Goal: Task Accomplishment & Management: Complete application form

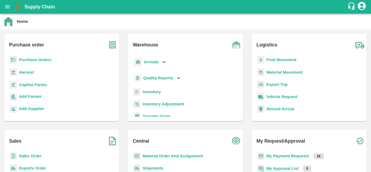
click at [271, 59] on b "Fruit Movement" at bounding box center [281, 60] width 30 height 4
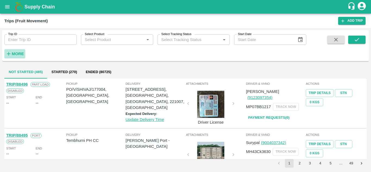
click at [21, 53] on strong "More" at bounding box center [18, 54] width 12 height 4
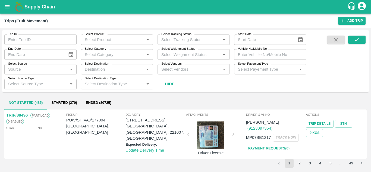
click at [164, 74] on div "Select Vendors   *" at bounding box center [193, 69] width 72 height 10
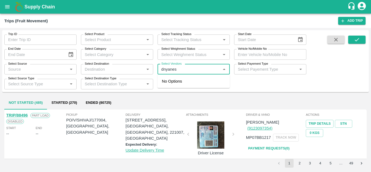
type input "dnyanesh"
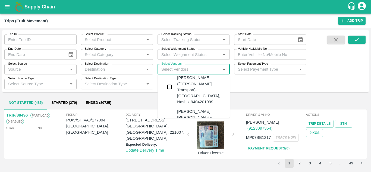
scroll to position [11, 0]
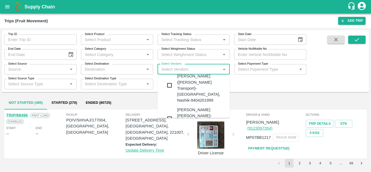
click at [192, 107] on div "Dnyaneshwar Vitthal Godse-Kandar, Solapur-9730316755" at bounding box center [210, 119] width 66 height 24
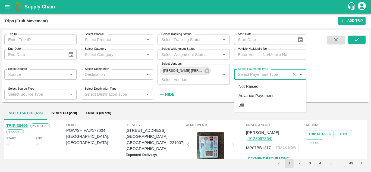
click at [240, 75] on input "Select Payement Type" at bounding box center [262, 74] width 53 height 7
click at [248, 86] on div "Not Raised" at bounding box center [248, 86] width 20 height 6
type input "Not Raised"
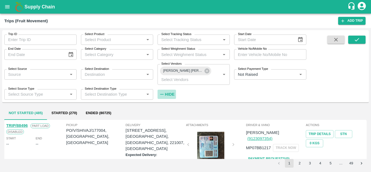
click at [171, 92] on h6 "Hide" at bounding box center [170, 94] width 10 height 7
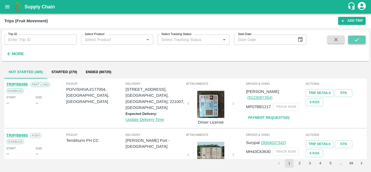
click at [356, 39] on icon "submit" at bounding box center [357, 40] width 6 height 6
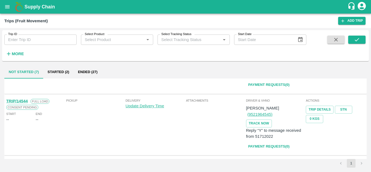
scroll to position [271, 0]
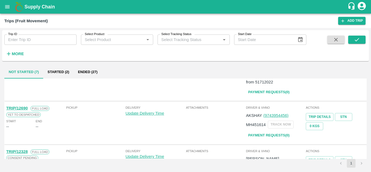
click at [59, 69] on button "Started (2)" at bounding box center [58, 71] width 30 height 13
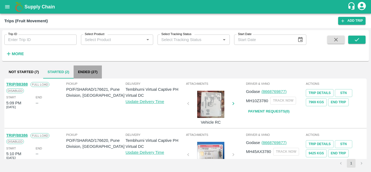
click at [90, 70] on button "Ended (27)" at bounding box center [88, 71] width 28 height 13
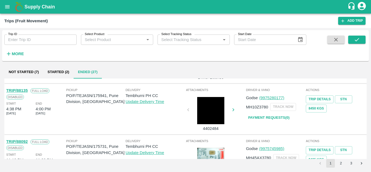
scroll to position [362, 0]
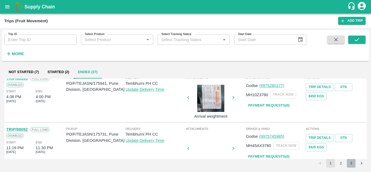
click at [347, 163] on button "3" at bounding box center [351, 163] width 9 height 9
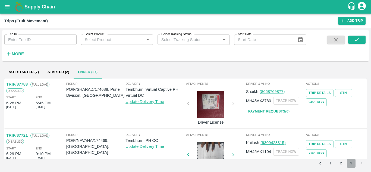
click at [352, 163] on button "3" at bounding box center [351, 163] width 9 height 9
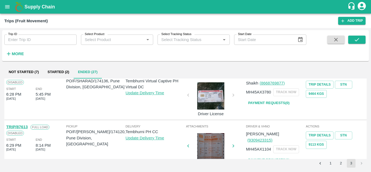
scroll to position [260, 0]
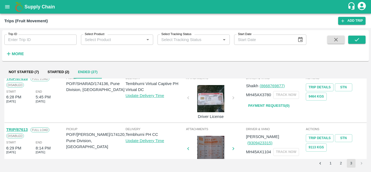
click at [267, 106] on link "Payment Requests( 0 )" at bounding box center [269, 106] width 46 height 10
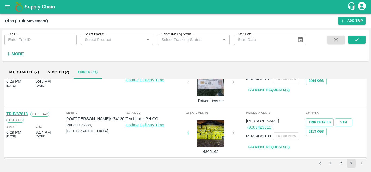
scroll to position [252, 0]
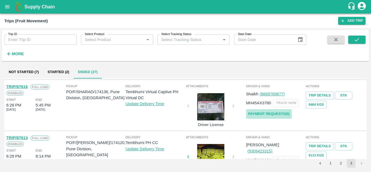
click at [278, 112] on link "Payment Requests( 0 )" at bounding box center [269, 114] width 46 height 10
click at [362, 36] on button "submit" at bounding box center [356, 40] width 17 height 8
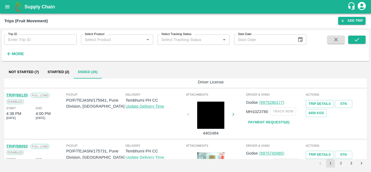
scroll to position [429, 0]
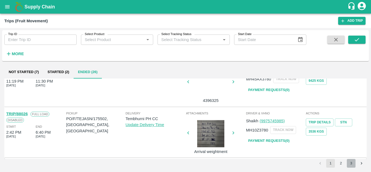
click at [352, 161] on button "3" at bounding box center [351, 163] width 9 height 9
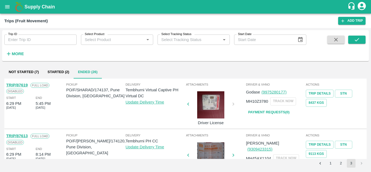
scroll to position [202, 0]
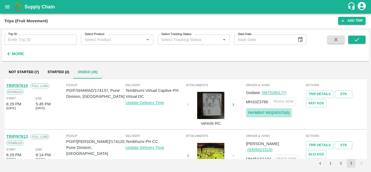
click at [268, 112] on link "Payment Requests( 0 )" at bounding box center [269, 113] width 46 height 10
click at [357, 37] on icon "submit" at bounding box center [357, 40] width 6 height 6
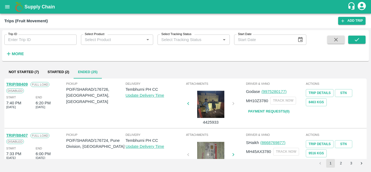
click at [351, 164] on button "3" at bounding box center [351, 163] width 9 height 9
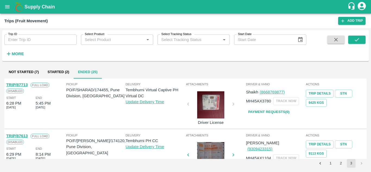
scroll to position [150, 0]
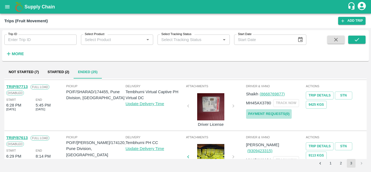
click at [269, 115] on link "Payment Requests( 0 )" at bounding box center [269, 114] width 46 height 10
click at [362, 37] on button "submit" at bounding box center [356, 40] width 17 height 8
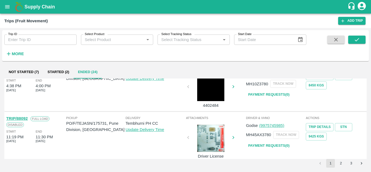
scroll to position [429, 0]
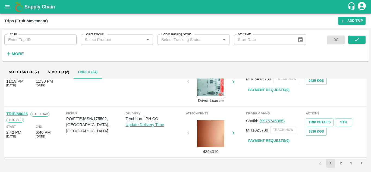
click at [352, 164] on button "3" at bounding box center [351, 163] width 9 height 9
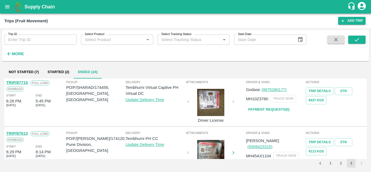
scroll to position [103, 0]
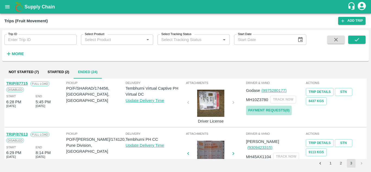
click at [256, 110] on link "Payment Requests( 0 )" at bounding box center [269, 111] width 46 height 10
click at [357, 40] on icon "submit" at bounding box center [356, 39] width 4 height 3
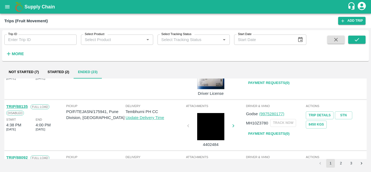
scroll to position [429, 0]
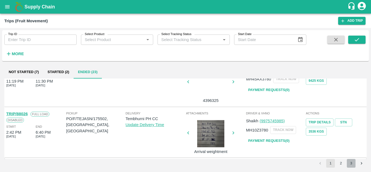
click at [349, 165] on button "3" at bounding box center [351, 163] width 9 height 9
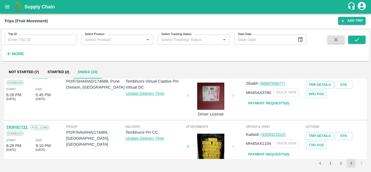
scroll to position [0, 0]
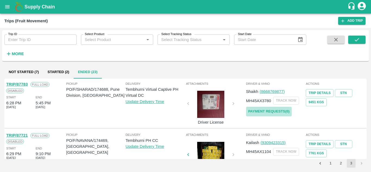
click at [270, 112] on link "Payment Requests( 0 )" at bounding box center [269, 112] width 46 height 10
click at [362, 38] on button "submit" at bounding box center [356, 40] width 17 height 8
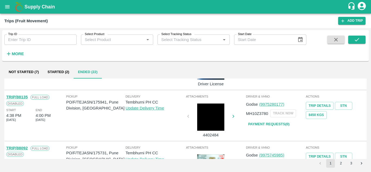
scroll to position [429, 0]
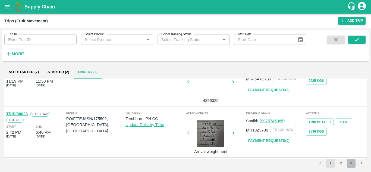
click at [350, 161] on button "3" at bounding box center [351, 163] width 9 height 9
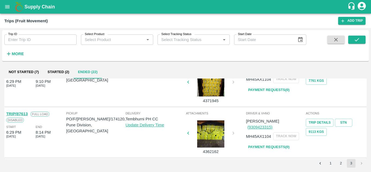
scroll to position [0, 0]
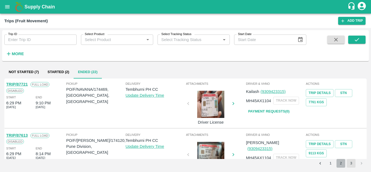
click at [342, 163] on button "2" at bounding box center [340, 163] width 9 height 9
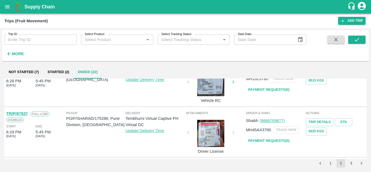
scroll to position [429, 0]
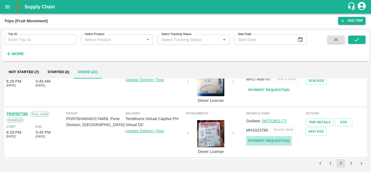
click at [266, 141] on link "Payment Requests( 0 )" at bounding box center [269, 141] width 46 height 10
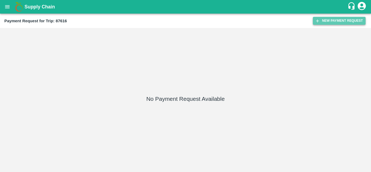
click at [339, 17] on button "New Payment Request" at bounding box center [339, 21] width 53 height 8
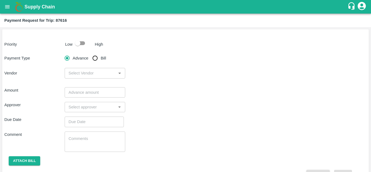
click at [82, 43] on input "checkbox" at bounding box center [77, 43] width 31 height 10
checkbox input "true"
click at [97, 61] on input "Bill" at bounding box center [95, 58] width 11 height 11
radio input "true"
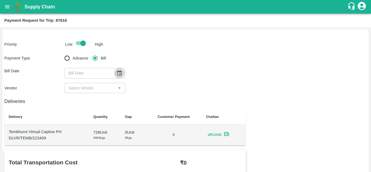
click at [118, 74] on icon "Choose date" at bounding box center [119, 73] width 6 height 6
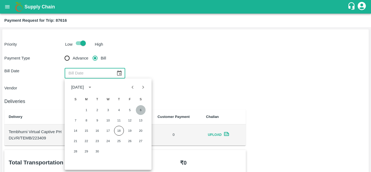
click at [140, 109] on button "6" at bounding box center [141, 110] width 10 height 10
type input "06/09/2025"
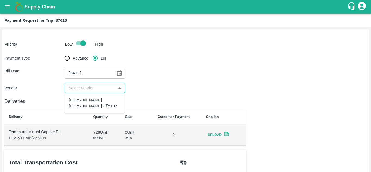
click at [86, 88] on input "input" at bounding box center [90, 87] width 48 height 7
click at [83, 102] on div "Dnyaneshwar Vitthal Godse - ₹5107" at bounding box center [95, 103] width 52 height 12
type input "Dnyaneshwar Vitthal Godse - ₹5107"
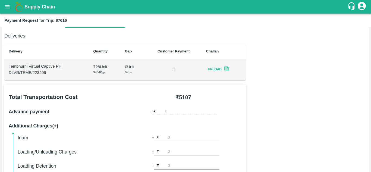
scroll to position [66, 0]
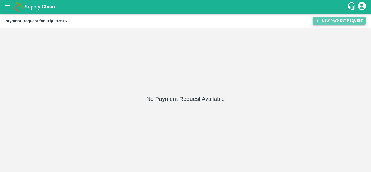
click at [323, 23] on button "New Payment Request" at bounding box center [339, 21] width 53 height 8
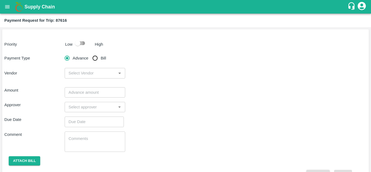
click at [83, 45] on input "checkbox" at bounding box center [77, 43] width 31 height 10
checkbox input "true"
drag, startPoint x: 83, startPoint y: 45, endPoint x: 96, endPoint y: 56, distance: 17.5
click at [96, 56] on div "Priority Low High Payment Type Advance Bill Vendor ​ Amount ​ Approver ​ Due Da…" at bounding box center [185, 106] width 366 height 154
click at [96, 56] on input "Bill" at bounding box center [95, 58] width 11 height 11
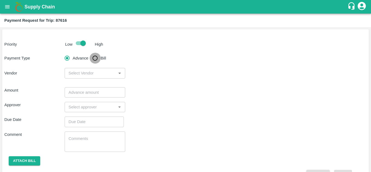
radio input "true"
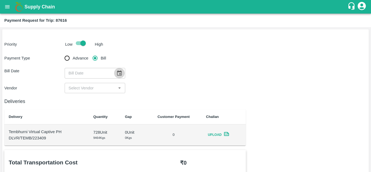
click at [118, 72] on icon "Choose date" at bounding box center [119, 73] width 6 height 6
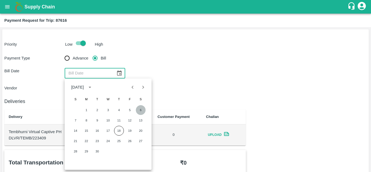
click at [139, 109] on button "6" at bounding box center [141, 110] width 10 height 10
type input "06/09/2025"
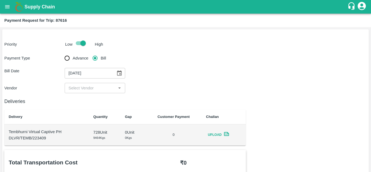
click at [93, 84] on div "​" at bounding box center [95, 88] width 60 height 10
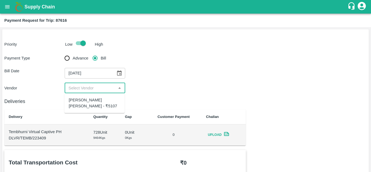
click at [75, 108] on div "Dnyaneshwar Vitthal Godse - ₹5107" at bounding box center [95, 103] width 52 height 12
type input "Dnyaneshwar Vitthal Godse - ₹5107"
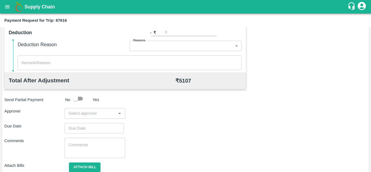
scroll to position [247, 0]
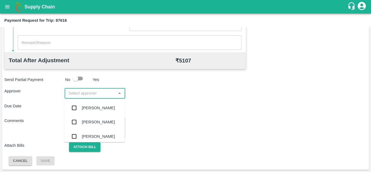
click at [88, 90] on input "input" at bounding box center [90, 93] width 48 height 7
type input "P"
type input "Prasad"
click at [99, 106] on div "Prasad Waghade" at bounding box center [98, 108] width 33 height 6
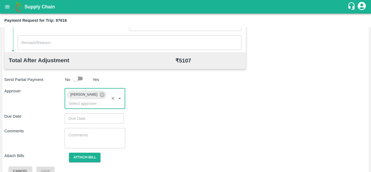
type input "DD/MM/YYYY hh:mm aa"
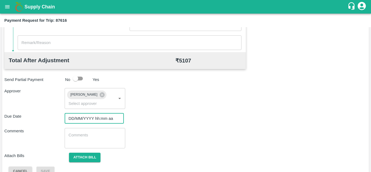
click at [74, 121] on input "DD/MM/YYYY hh:mm aa" at bounding box center [92, 118] width 55 height 10
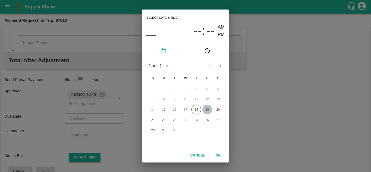
click at [207, 109] on button "19" at bounding box center [207, 110] width 10 height 10
type input "[DATE] 12:00 AM"
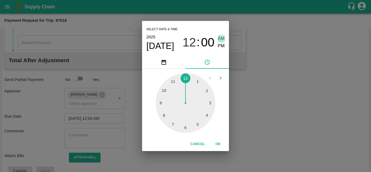
click at [219, 38] on span "AM" at bounding box center [221, 38] width 7 height 7
click at [217, 145] on button "OK" at bounding box center [217, 144] width 17 height 10
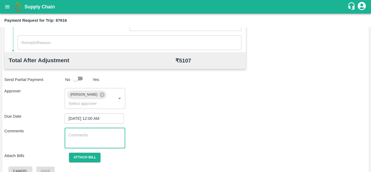
click at [90, 133] on textarea at bounding box center [94, 137] width 53 height 11
type textarea "Transport Bill"
click at [189, 153] on div "Attach Bills Attach bill" at bounding box center [185, 158] width 362 height 10
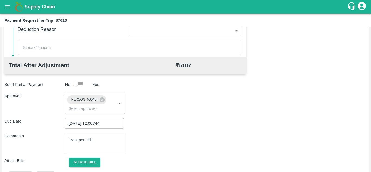
scroll to position [257, 0]
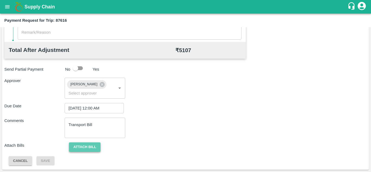
click at [93, 151] on button "Attach bill" at bounding box center [84, 147] width 31 height 10
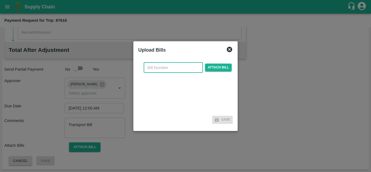
click at [160, 67] on input "text" at bounding box center [173, 67] width 59 height 10
type input "294"
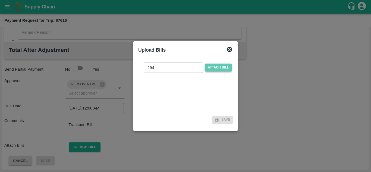
click at [216, 69] on span "Attach bill" at bounding box center [218, 68] width 27 height 8
click at [0, 0] on input "Attach bill" at bounding box center [0, 0] width 0 height 0
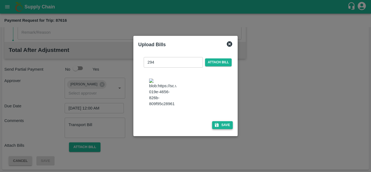
click at [220, 124] on button "Save" at bounding box center [222, 125] width 21 height 8
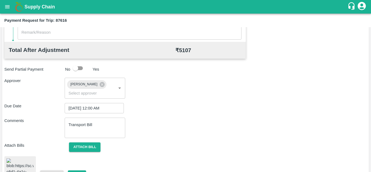
scroll to position [292, 0]
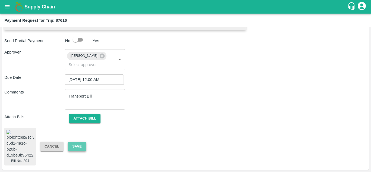
click at [74, 143] on button "Save" at bounding box center [77, 147] width 18 height 10
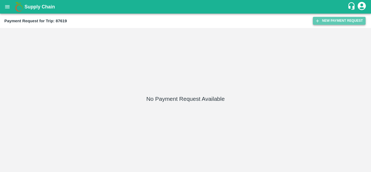
click at [335, 21] on button "New Payment Request" at bounding box center [339, 21] width 53 height 8
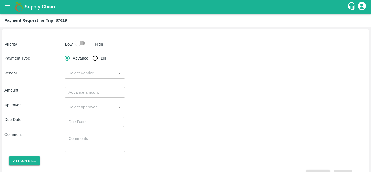
click at [79, 44] on input "checkbox" at bounding box center [77, 43] width 31 height 10
checkbox input "true"
click at [93, 59] on input "Bill" at bounding box center [95, 58] width 11 height 11
radio input "true"
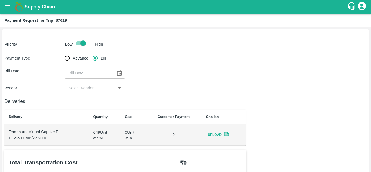
click at [120, 74] on icon "Choose date" at bounding box center [119, 73] width 6 height 6
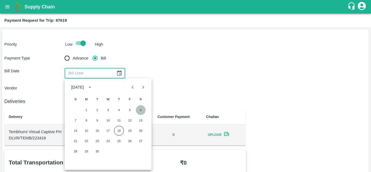
click at [139, 109] on button "6" at bounding box center [141, 110] width 10 height 10
type input "06/09/2025"
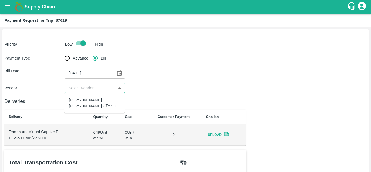
click at [95, 88] on input "input" at bounding box center [90, 87] width 48 height 7
click at [90, 103] on div "[PERSON_NAME] [PERSON_NAME] - ₹5410" at bounding box center [95, 103] width 52 height 12
type input "[PERSON_NAME] [PERSON_NAME] - ₹5410"
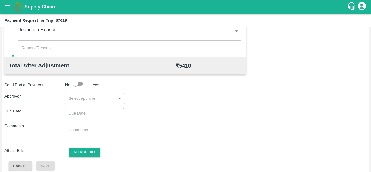
scroll to position [244, 0]
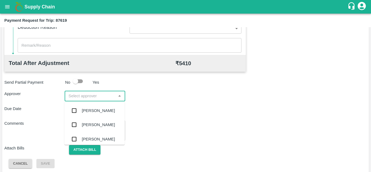
click at [87, 97] on input "input" at bounding box center [90, 95] width 48 height 7
type input "PRASAD"
click at [90, 113] on div "[PERSON_NAME]" at bounding box center [98, 110] width 33 height 6
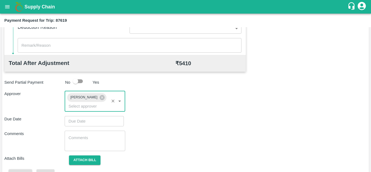
type input "DD/MM/YYYY hh:mm aa"
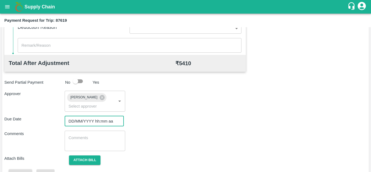
click at [81, 119] on input "DD/MM/YYYY hh:mm aa" at bounding box center [92, 121] width 55 height 10
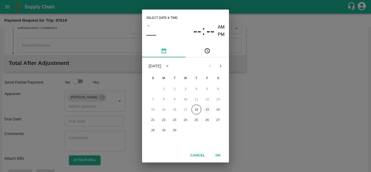
click at [207, 109] on button "19" at bounding box center [207, 110] width 10 height 10
type input "[DATE] 12:00 AM"
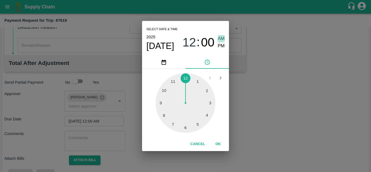
click at [222, 38] on span "AM" at bounding box center [221, 38] width 7 height 7
click at [219, 142] on button "OK" at bounding box center [217, 144] width 17 height 10
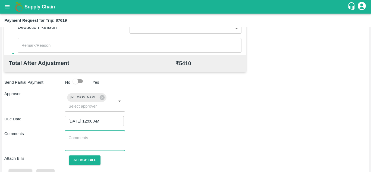
click at [83, 139] on textarea at bounding box center [94, 140] width 53 height 11
paste textarea "Transport Bill"
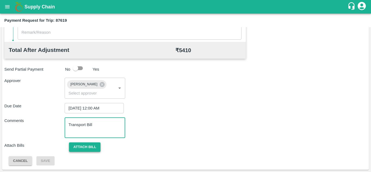
type textarea "Transport Bill"
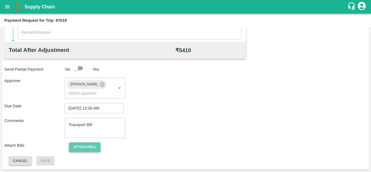
click at [93, 148] on button "Attach bill" at bounding box center [84, 147] width 31 height 10
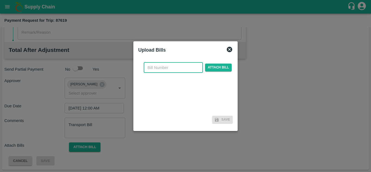
click at [151, 67] on input "text" at bounding box center [173, 67] width 59 height 10
type input "295"
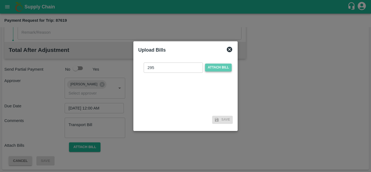
click at [218, 65] on span "Attach bill" at bounding box center [218, 68] width 27 height 8
click at [0, 0] on input "Attach bill" at bounding box center [0, 0] width 0 height 0
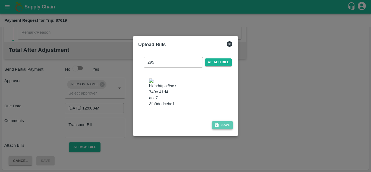
click at [224, 129] on button "Save" at bounding box center [222, 125] width 21 height 8
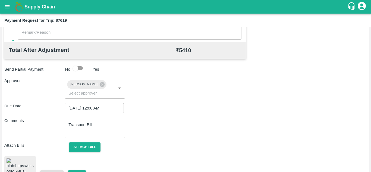
scroll to position [294, 0]
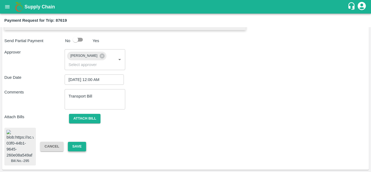
click at [77, 142] on button "Save" at bounding box center [77, 147] width 18 height 10
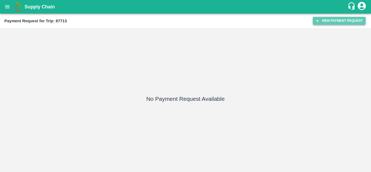
click at [340, 24] on button "New Payment Request" at bounding box center [339, 21] width 53 height 8
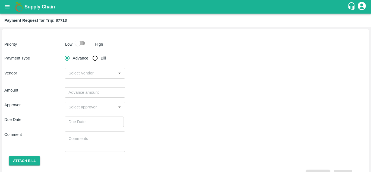
click at [81, 44] on input "checkbox" at bounding box center [77, 43] width 31 height 10
checkbox input "true"
click at [93, 57] on input "Bill" at bounding box center [95, 58] width 11 height 11
radio input "true"
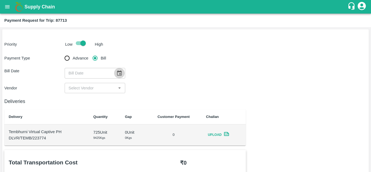
click at [118, 75] on icon "Choose date" at bounding box center [119, 73] width 6 height 6
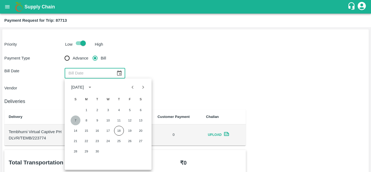
click at [73, 121] on button "7" at bounding box center [76, 120] width 10 height 10
type input "[DATE]"
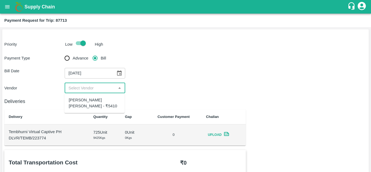
click at [89, 86] on input "input" at bounding box center [90, 87] width 48 height 7
click at [92, 102] on div "[PERSON_NAME] [PERSON_NAME] - ₹5410" at bounding box center [95, 103] width 52 height 12
type input "[PERSON_NAME] [PERSON_NAME] - ₹5410"
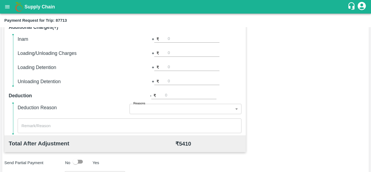
scroll to position [247, 0]
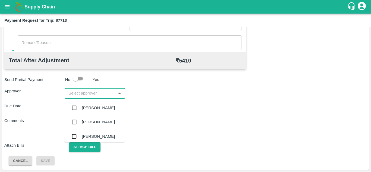
click at [81, 95] on input "input" at bounding box center [90, 93] width 48 height 7
type input "PRASAD"
click at [93, 109] on div "[PERSON_NAME]" at bounding box center [98, 108] width 33 height 6
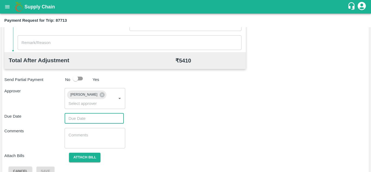
type input "DD/MM/YYYY hh:mm aa"
click at [78, 117] on input "DD/MM/YYYY hh:mm aa" at bounding box center [92, 118] width 55 height 10
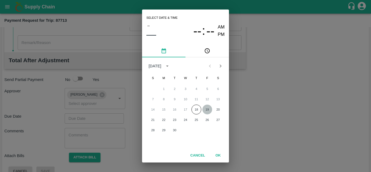
click at [207, 110] on button "19" at bounding box center [207, 110] width 10 height 10
type input "[DATE] 12:00 AM"
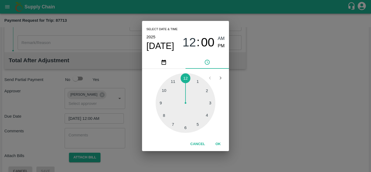
click at [220, 35] on div "2025 Sep 19 12 : 00 AM PM" at bounding box center [185, 42] width 78 height 18
click at [222, 38] on span "AM" at bounding box center [221, 38] width 7 height 7
click at [218, 141] on button "OK" at bounding box center [217, 144] width 17 height 10
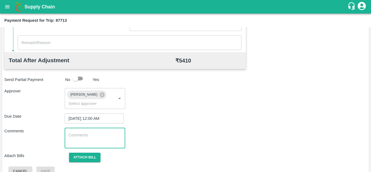
click at [114, 141] on textarea at bounding box center [94, 137] width 53 height 11
paste textarea "Transport Bill"
type textarea "Transport Bill"
click at [186, 123] on div "Due Date 19/09/2025 12:00 AM ​" at bounding box center [185, 118] width 362 height 10
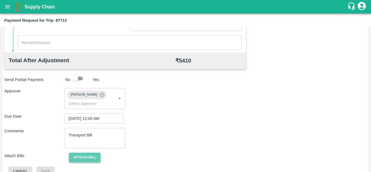
click at [80, 155] on button "Attach bill" at bounding box center [84, 158] width 31 height 10
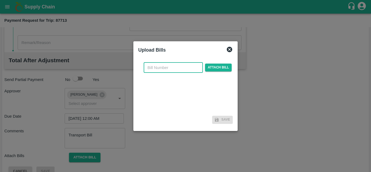
click at [149, 69] on input "text" at bounding box center [173, 67] width 59 height 10
type input "296"
click at [217, 69] on span "Attach bill" at bounding box center [218, 68] width 27 height 8
click at [0, 0] on input "Attach bill" at bounding box center [0, 0] width 0 height 0
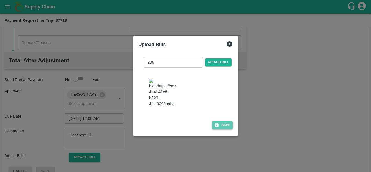
click at [222, 129] on button "Save" at bounding box center [222, 125] width 21 height 8
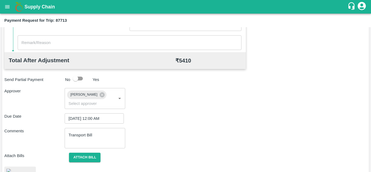
scroll to position [295, 0]
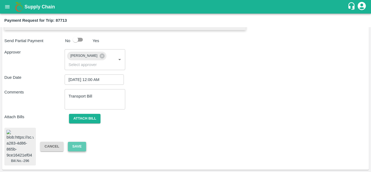
click at [74, 142] on button "Save" at bounding box center [77, 147] width 18 height 10
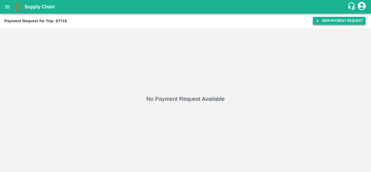
click at [337, 19] on button "New Payment Request" at bounding box center [339, 21] width 53 height 8
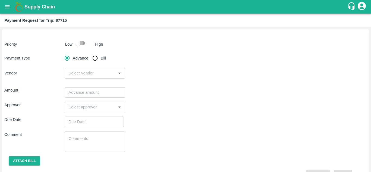
click at [84, 42] on input "checkbox" at bounding box center [77, 43] width 31 height 10
checkbox input "true"
click at [96, 57] on input "Bill" at bounding box center [95, 58] width 11 height 11
radio input "true"
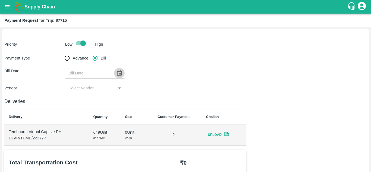
click at [118, 71] on icon "Choose date" at bounding box center [119, 72] width 5 height 5
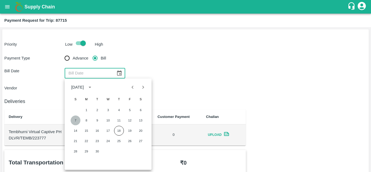
click at [76, 120] on button "7" at bounding box center [76, 120] width 10 height 10
type input "[DATE]"
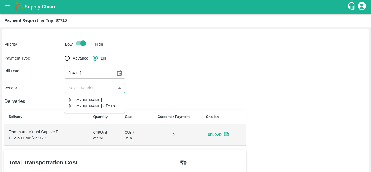
click at [97, 86] on input "input" at bounding box center [90, 87] width 48 height 7
click at [90, 105] on div "[PERSON_NAME] [PERSON_NAME] - ₹5181" at bounding box center [95, 103] width 52 height 12
type input "[PERSON_NAME] [PERSON_NAME] - ₹5181"
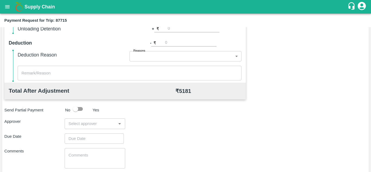
scroll to position [247, 0]
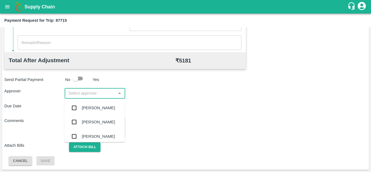
click at [78, 92] on input "input" at bounding box center [90, 93] width 48 height 7
type input "PRASAD"
click at [98, 110] on div "[PERSON_NAME]" at bounding box center [98, 108] width 33 height 6
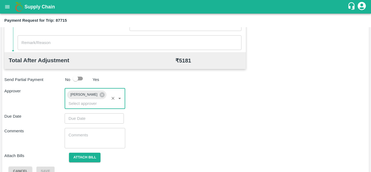
type input "DD/MM/YYYY hh:mm aa"
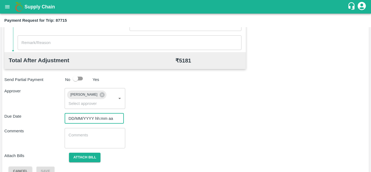
click at [83, 117] on input "DD/MM/YYYY hh:mm aa" at bounding box center [92, 118] width 55 height 10
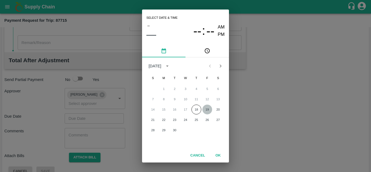
click at [206, 110] on button "19" at bounding box center [207, 110] width 10 height 10
type input "[DATE] 12:00 AM"
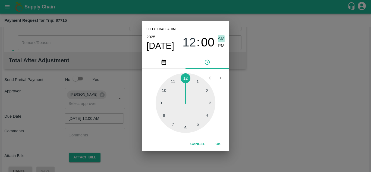
click at [220, 39] on span "AM" at bounding box center [221, 38] width 7 height 7
click at [218, 142] on button "OK" at bounding box center [217, 144] width 17 height 10
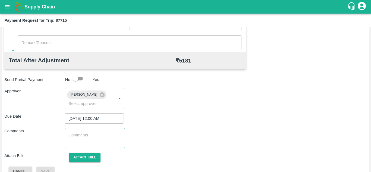
click at [86, 137] on textarea at bounding box center [94, 137] width 53 height 11
click at [75, 137] on textarea at bounding box center [94, 137] width 53 height 11
paste textarea "Transport Bill"
type textarea "Transport Bill"
click at [196, 132] on div "Comments Transport Bill x ​" at bounding box center [185, 138] width 362 height 20
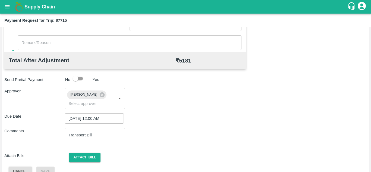
scroll to position [257, 0]
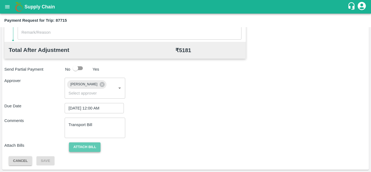
click at [83, 142] on button "Attach bill" at bounding box center [84, 147] width 31 height 10
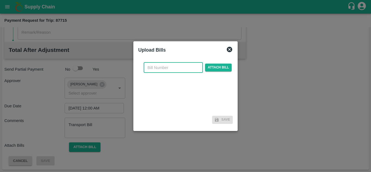
click at [153, 72] on input "text" at bounding box center [173, 67] width 59 height 10
type input "297"
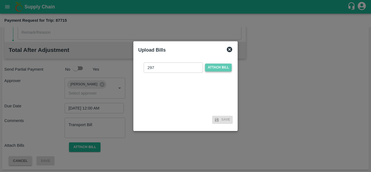
click at [211, 69] on span "Attach bill" at bounding box center [218, 68] width 27 height 8
click at [0, 0] on input "Attach bill" at bounding box center [0, 0] width 0 height 0
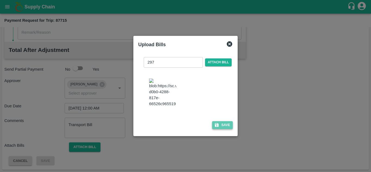
click at [222, 129] on button "Save" at bounding box center [222, 125] width 21 height 8
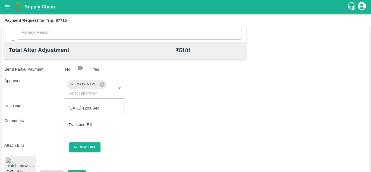
scroll to position [296, 0]
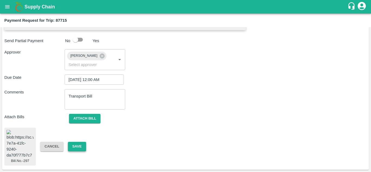
click at [76, 142] on button "Save" at bounding box center [77, 147] width 18 height 10
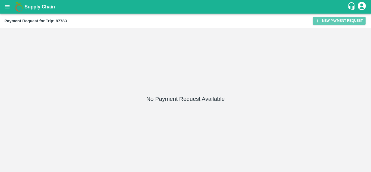
click at [339, 19] on button "New Payment Request" at bounding box center [339, 21] width 53 height 8
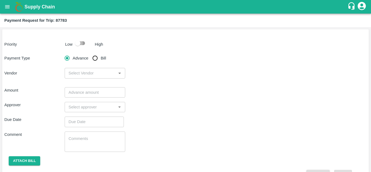
click at [84, 41] on input "checkbox" at bounding box center [77, 43] width 31 height 10
checkbox input "true"
click at [96, 59] on input "Bill" at bounding box center [95, 58] width 11 height 11
radio input "true"
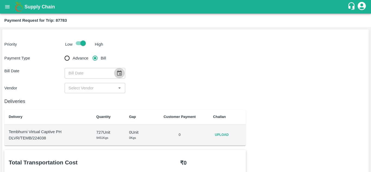
click at [115, 70] on button "Choose date" at bounding box center [119, 73] width 10 height 10
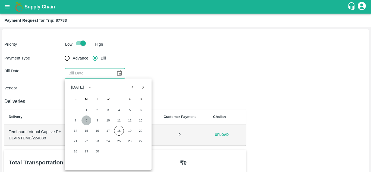
click at [86, 120] on button "8" at bounding box center [86, 120] width 10 height 10
type input "[DATE]"
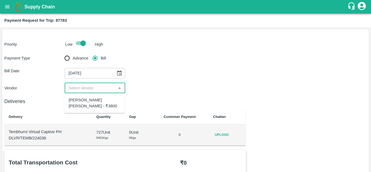
click at [94, 88] on input "input" at bounding box center [90, 87] width 48 height 7
click at [91, 102] on div "Dnyaneshwar Vitthal Godse - ₹3800" at bounding box center [95, 103] width 52 height 12
type input "Dnyaneshwar Vitthal Godse - ₹3800"
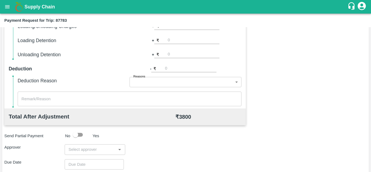
scroll to position [191, 0]
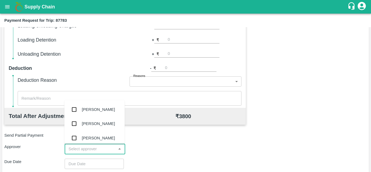
click at [87, 146] on input "input" at bounding box center [90, 148] width 48 height 7
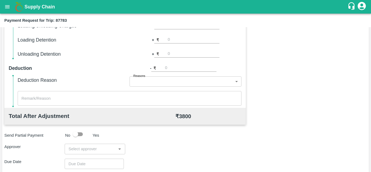
click at [148, 136] on div "Send Partial Payment No Yes" at bounding box center [184, 134] width 364 height 10
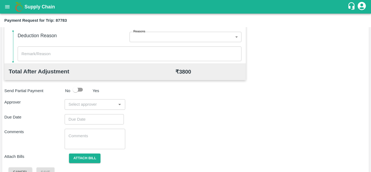
scroll to position [247, 0]
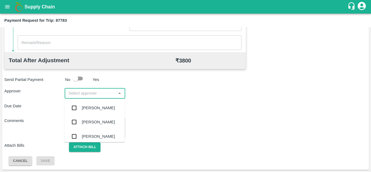
click at [78, 95] on input "input" at bounding box center [90, 93] width 48 height 7
type input "prasa"
click at [97, 107] on div "[PERSON_NAME]" at bounding box center [98, 108] width 33 height 6
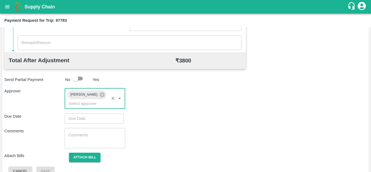
type input "DD/MM/YYYY hh:mm aa"
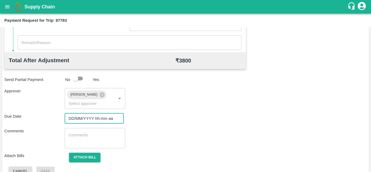
click at [80, 118] on input "DD/MM/YYYY hh:mm aa" at bounding box center [92, 118] width 55 height 10
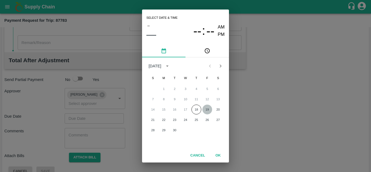
click at [208, 110] on button "19" at bounding box center [207, 110] width 10 height 10
type input "[DATE] 12:00 AM"
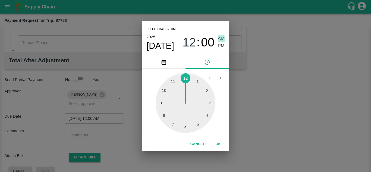
click at [221, 40] on span "AM" at bounding box center [221, 38] width 7 height 7
click at [219, 145] on button "OK" at bounding box center [217, 144] width 17 height 10
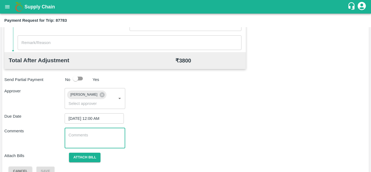
click at [76, 136] on textarea at bounding box center [94, 137] width 53 height 11
paste textarea "Transport Bill"
type textarea "Transport Bill"
click at [178, 132] on div "Comments Transport Bill x ​" at bounding box center [185, 138] width 362 height 20
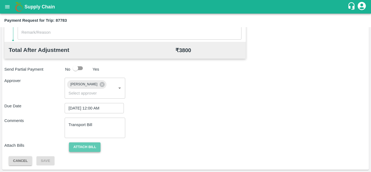
click at [92, 143] on button "Attach bill" at bounding box center [84, 147] width 31 height 10
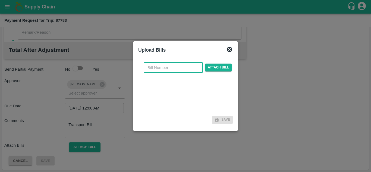
click at [159, 68] on input "text" at bounding box center [173, 67] width 59 height 10
type input "298"
click at [214, 66] on span "Attach bill" at bounding box center [218, 68] width 27 height 8
click at [0, 0] on input "Attach bill" at bounding box center [0, 0] width 0 height 0
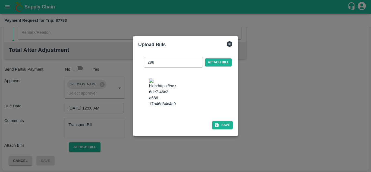
click at [169, 102] on img at bounding box center [162, 92] width 27 height 29
click at [220, 128] on button "Save" at bounding box center [222, 125] width 21 height 8
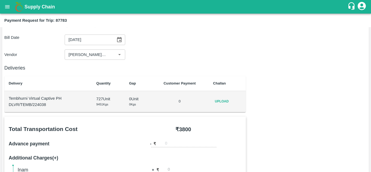
scroll to position [34, 0]
click at [216, 103] on span "Upload" at bounding box center [221, 101] width 17 height 8
click at [0, 0] on input "Upload" at bounding box center [0, 0] width 0 height 0
click at [225, 101] on span "Upload" at bounding box center [221, 101] width 17 height 8
click at [0, 0] on input "Upload" at bounding box center [0, 0] width 0 height 0
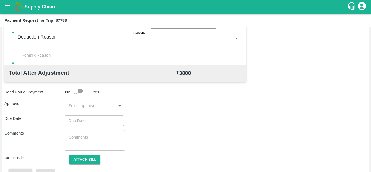
scroll to position [247, 0]
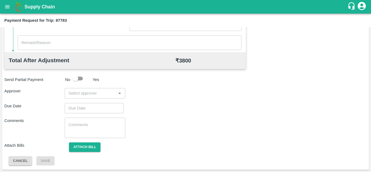
click at [94, 97] on div "​" at bounding box center [95, 93] width 60 height 10
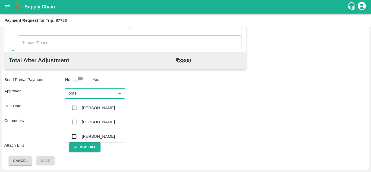
type input "prasa"
click at [102, 109] on div "[PERSON_NAME]" at bounding box center [98, 108] width 33 height 6
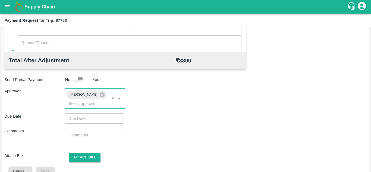
type input "DD/MM/YYYY hh:mm aa"
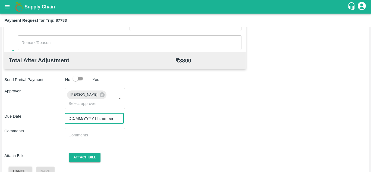
click at [80, 116] on input "DD/MM/YYYY hh:mm aa" at bounding box center [92, 118] width 55 height 10
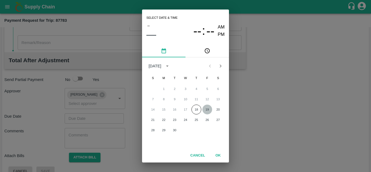
click at [208, 109] on button "19" at bounding box center [207, 110] width 10 height 10
type input "[DATE] 12:00 AM"
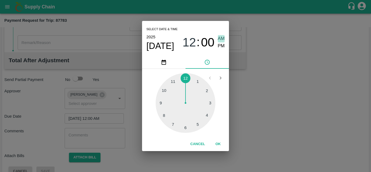
click at [222, 39] on span "AM" at bounding box center [221, 38] width 7 height 7
click at [218, 143] on button "OK" at bounding box center [217, 144] width 17 height 10
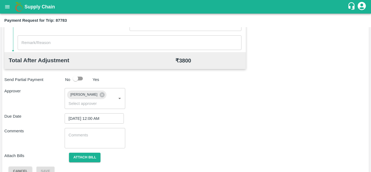
click at [92, 131] on div "x ​" at bounding box center [95, 138] width 60 height 20
paste textarea "Transport Bill"
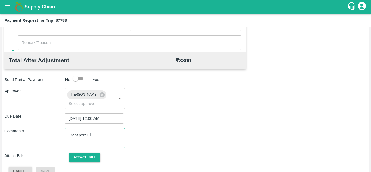
type textarea "Transport Bill"
click at [189, 127] on div "Total Transportation Cost ₹ 3800 Advance payment - ₹ Additional Charges(+) Inam…" at bounding box center [185, 39] width 362 height 273
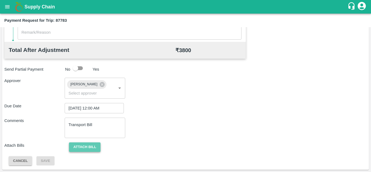
click at [85, 147] on button "Attach bill" at bounding box center [84, 147] width 31 height 10
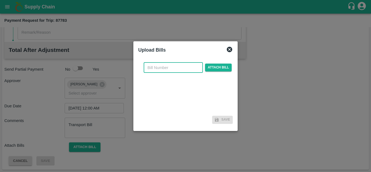
click at [162, 69] on input "text" at bounding box center [173, 67] width 59 height 10
type input "298"
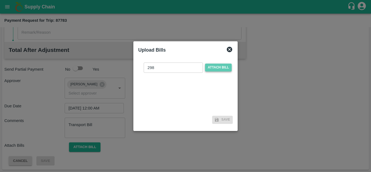
click at [219, 65] on span "Attach bill" at bounding box center [218, 68] width 27 height 8
click at [0, 0] on input "Attach bill" at bounding box center [0, 0] width 0 height 0
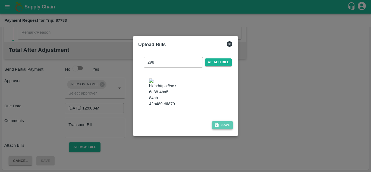
click at [224, 129] on button "Save" at bounding box center [222, 125] width 21 height 8
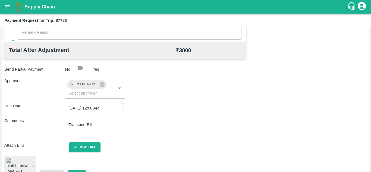
scroll to position [296, 0]
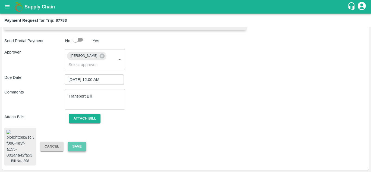
click at [77, 142] on button "Save" at bounding box center [77, 147] width 18 height 10
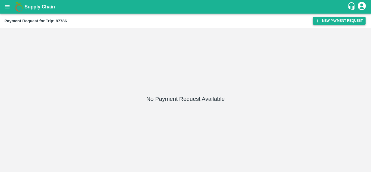
click at [340, 23] on button "New Payment Request" at bounding box center [339, 21] width 53 height 8
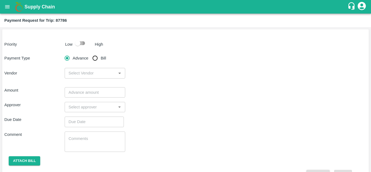
click at [86, 44] on input "checkbox" at bounding box center [77, 43] width 31 height 10
checkbox input "true"
click at [95, 57] on input "Bill" at bounding box center [95, 58] width 11 height 11
radio input "true"
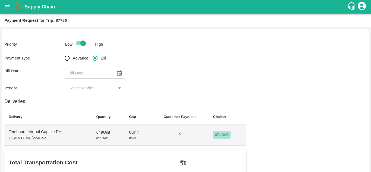
click at [226, 135] on span "Upload" at bounding box center [221, 135] width 17 height 8
click at [0, 0] on input "Upload" at bounding box center [0, 0] width 0 height 0
click at [120, 75] on icon "Choose date" at bounding box center [119, 72] width 5 height 5
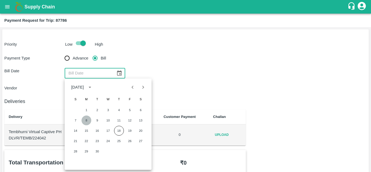
click at [87, 120] on button "8" at bounding box center [86, 120] width 10 height 10
type input "[DATE]"
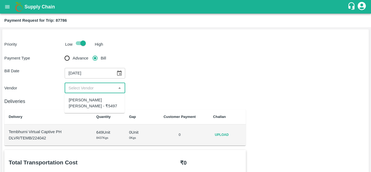
click at [106, 89] on input "input" at bounding box center [90, 87] width 48 height 7
click at [101, 104] on div "[PERSON_NAME] [PERSON_NAME] - ₹5497" at bounding box center [95, 103] width 52 height 12
type input "[PERSON_NAME] [PERSON_NAME] - ₹5497"
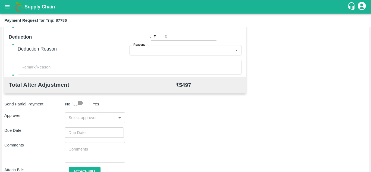
scroll to position [222, 0]
click at [72, 123] on div "Total Transportation Cost ₹ 5497 Advance payment - ₹ Additional Charges(+) Inam…" at bounding box center [185, 59] width 362 height 263
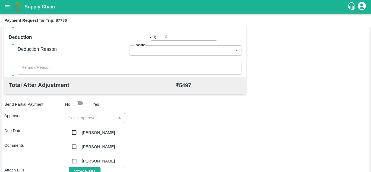
click at [76, 119] on input "input" at bounding box center [90, 117] width 48 height 7
type input "PRASAD"
click at [100, 135] on div "[PERSON_NAME]" at bounding box center [98, 132] width 33 height 6
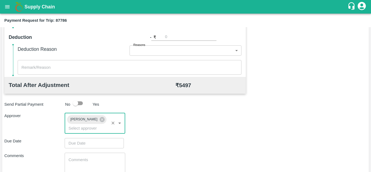
type input "DD/MM/YYYY hh:mm aa"
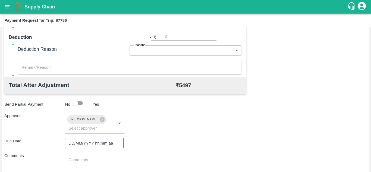
click at [87, 144] on input "DD/MM/YYYY hh:mm aa" at bounding box center [92, 143] width 55 height 10
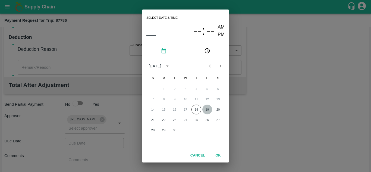
click at [208, 109] on button "19" at bounding box center [207, 110] width 10 height 10
type input "[DATE] 12:00 AM"
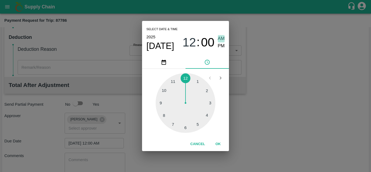
click at [221, 36] on span "AM" at bounding box center [221, 38] width 7 height 7
click at [219, 144] on button "OK" at bounding box center [217, 144] width 17 height 10
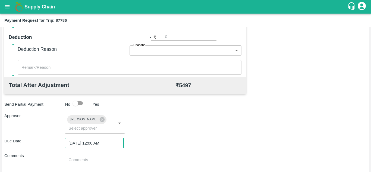
scroll to position [257, 0]
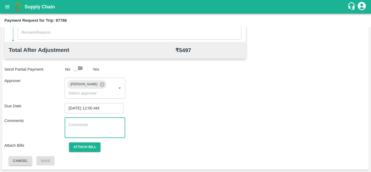
click at [83, 129] on textarea at bounding box center [94, 127] width 53 height 11
paste textarea "Transport Bill"
type textarea "Transport Bill"
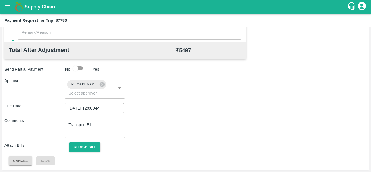
click at [211, 116] on div "Total Transportation Cost ₹ 5497 Advance payment - ₹ Additional Charges(+) Inam…" at bounding box center [185, 29] width 362 height 273
click at [90, 145] on button "Attach bill" at bounding box center [84, 147] width 31 height 10
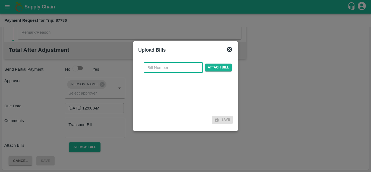
click at [162, 72] on input "text" at bounding box center [173, 67] width 59 height 10
type input "299"
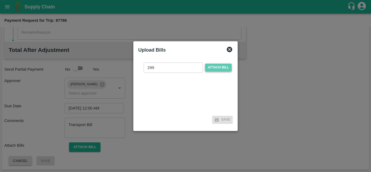
click at [216, 66] on span "Attach bill" at bounding box center [218, 68] width 27 height 8
click at [0, 0] on input "Attach bill" at bounding box center [0, 0] width 0 height 0
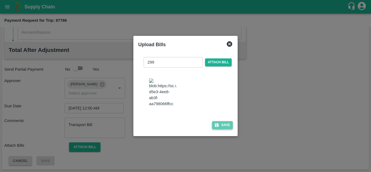
click at [226, 128] on button "Save" at bounding box center [222, 125] width 21 height 8
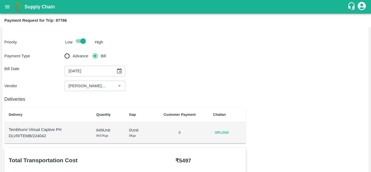
scroll to position [2, 0]
click at [220, 131] on span "Upload" at bounding box center [221, 133] width 17 height 8
click at [0, 0] on input "Upload" at bounding box center [0, 0] width 0 height 0
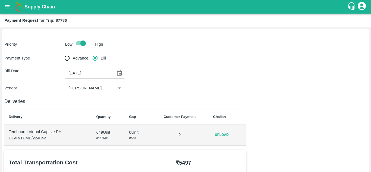
scroll to position [5, 0]
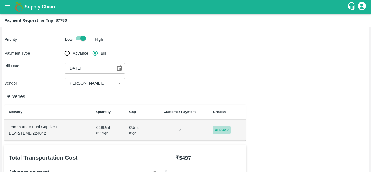
click at [221, 129] on span "Upload" at bounding box center [221, 130] width 17 height 8
click at [0, 0] on input "Upload" at bounding box center [0, 0] width 0 height 0
click at [224, 129] on span "Upload" at bounding box center [221, 130] width 17 height 8
click at [0, 0] on input "Upload" at bounding box center [0, 0] width 0 height 0
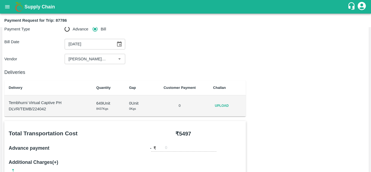
scroll to position [26, 0]
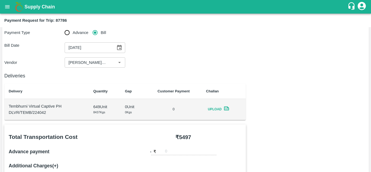
click at [226, 106] on icon at bounding box center [226, 108] width 6 height 6
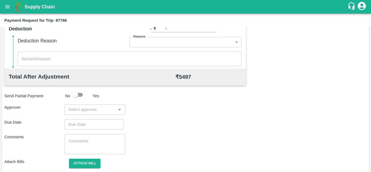
scroll to position [247, 0]
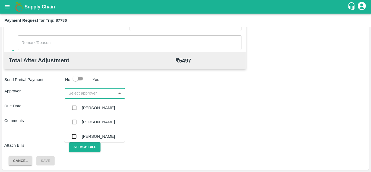
click at [89, 94] on input "input" at bounding box center [90, 93] width 48 height 7
type input "prasad"
click at [100, 105] on div "Prasad Waghade" at bounding box center [98, 108] width 33 height 6
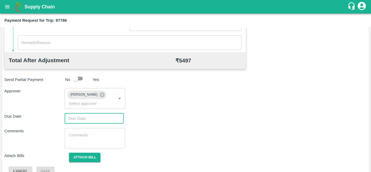
type input "DD/MM/YYYY hh:mm aa"
click at [78, 119] on input "DD/MM/YYYY hh:mm aa" at bounding box center [92, 118] width 55 height 10
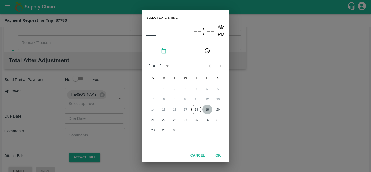
click at [206, 110] on button "19" at bounding box center [207, 110] width 10 height 10
type input "19/09/2025 12:00 AM"
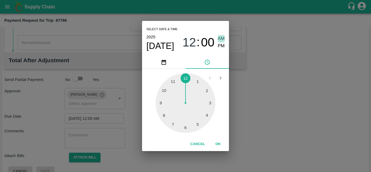
click at [221, 39] on span "AM" at bounding box center [221, 38] width 7 height 7
click at [219, 144] on button "OK" at bounding box center [217, 144] width 17 height 10
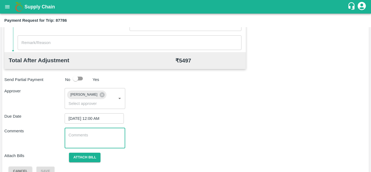
click at [90, 137] on textarea at bounding box center [94, 137] width 53 height 11
type textarea "Transport Bill"
click at [192, 136] on div "Comments Transport Bill x ​" at bounding box center [185, 138] width 362 height 20
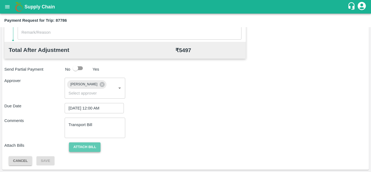
click at [88, 146] on button "Attach bill" at bounding box center [84, 147] width 31 height 10
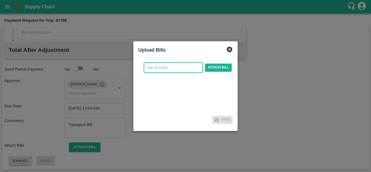
click at [155, 67] on input "text" at bounding box center [173, 67] width 59 height 10
type input "299"
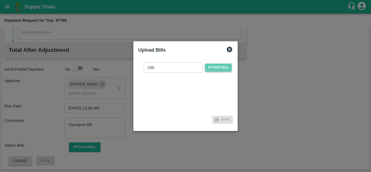
click at [220, 68] on span "Attach bill" at bounding box center [218, 68] width 27 height 8
click at [0, 0] on input "Attach bill" at bounding box center [0, 0] width 0 height 0
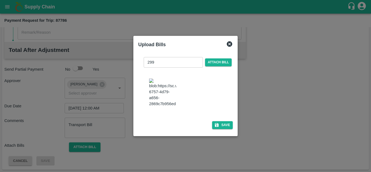
click at [160, 95] on img at bounding box center [162, 92] width 27 height 29
click at [226, 129] on button "Save" at bounding box center [222, 125] width 21 height 8
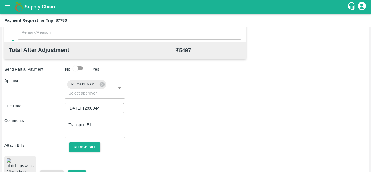
scroll to position [292, 0]
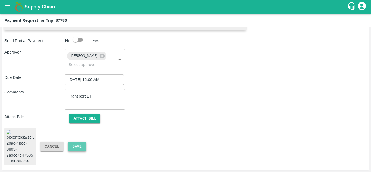
click at [79, 142] on button "Save" at bounding box center [77, 147] width 18 height 10
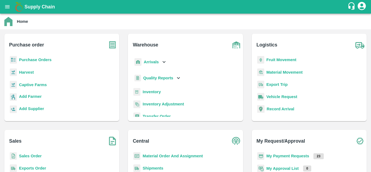
click at [28, 61] on b "Purchase Orders" at bounding box center [35, 60] width 33 height 4
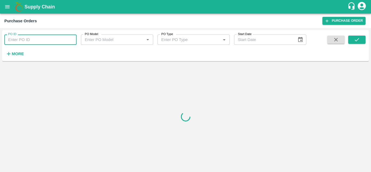
click at [28, 37] on input "PO ID" at bounding box center [40, 39] width 72 height 10
paste input "174689"
type input "174689"
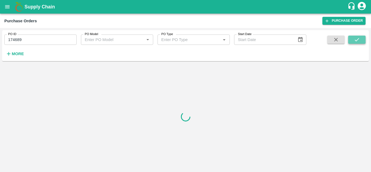
click at [355, 38] on icon "submit" at bounding box center [357, 40] width 6 height 6
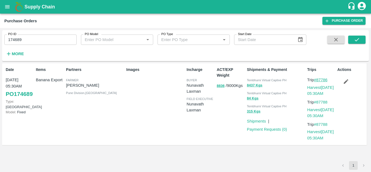
drag, startPoint x: 330, startPoint y: 78, endPoint x: 318, endPoint y: 80, distance: 12.8
click at [318, 80] on p "Trip #87786" at bounding box center [321, 80] width 28 height 6
copy link "87786"
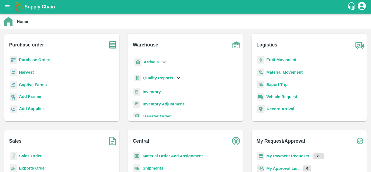
click at [282, 60] on b "Fruit Movement" at bounding box center [281, 60] width 30 height 4
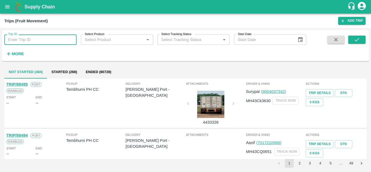
click at [25, 43] on input "Trip ID" at bounding box center [40, 39] width 72 height 10
paste input "87786"
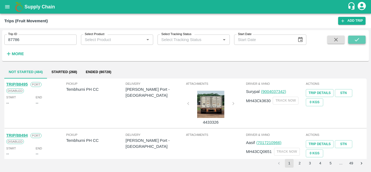
click at [349, 39] on button "submit" at bounding box center [356, 40] width 17 height 8
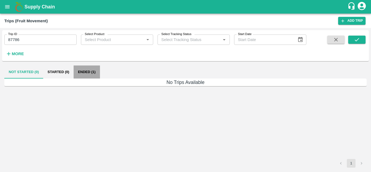
click at [85, 71] on button "Ended (1)" at bounding box center [87, 71] width 26 height 13
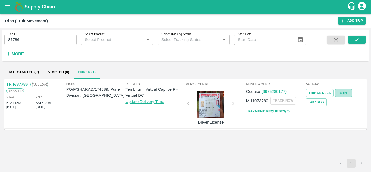
click at [341, 93] on link "STN" at bounding box center [343, 93] width 17 height 8
click at [40, 43] on input "87786" at bounding box center [40, 39] width 72 height 10
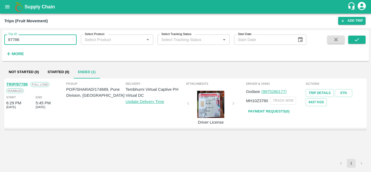
click at [40, 43] on input "87786" at bounding box center [40, 39] width 72 height 10
paste input "text"
type input "87613"
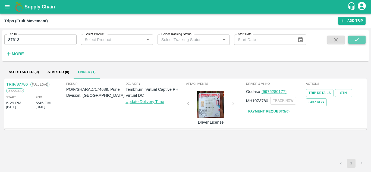
click at [360, 40] on button "submit" at bounding box center [356, 40] width 17 height 8
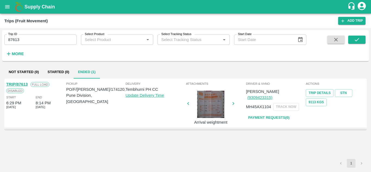
click at [21, 84] on link "TRIP/87613" at bounding box center [16, 84] width 21 height 4
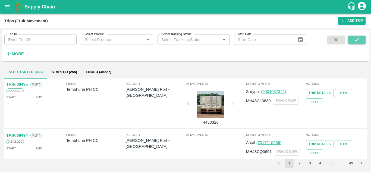
click at [360, 41] on icon "submit" at bounding box center [357, 40] width 6 height 6
click at [17, 51] on h6 "More" at bounding box center [18, 53] width 12 height 7
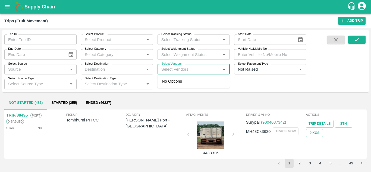
click at [173, 68] on input "Select Vendors" at bounding box center [189, 69] width 60 height 7
type input "dnyansh"
type input "Dnyaneshwar"
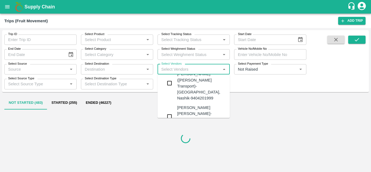
scroll to position [14, 0]
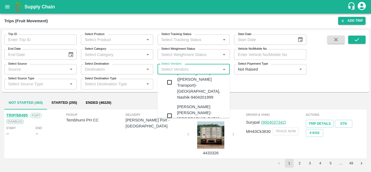
click at [184, 104] on div "[PERSON_NAME] [PERSON_NAME]-[GEOGRAPHIC_DATA], [GEOGRAPHIC_DATA]-9730316755" at bounding box center [210, 116] width 66 height 24
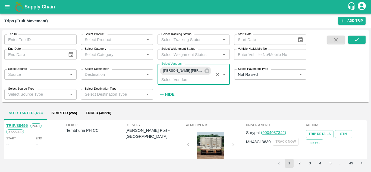
click at [167, 91] on h6 "Hide" at bounding box center [170, 94] width 10 height 7
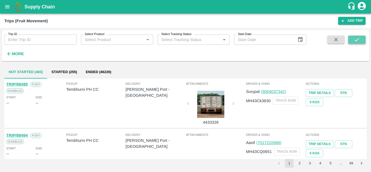
click at [358, 37] on icon "submit" at bounding box center [357, 40] width 6 height 6
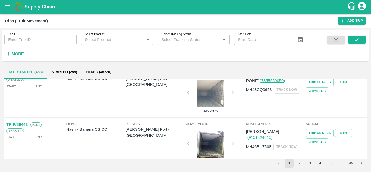
scroll to position [271, 0]
click at [358, 40] on icon "submit" at bounding box center [357, 40] width 6 height 6
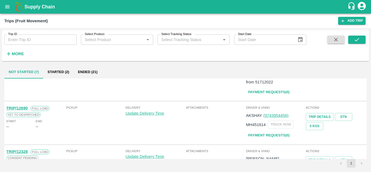
click at [83, 72] on button "Ended (21)" at bounding box center [88, 71] width 28 height 13
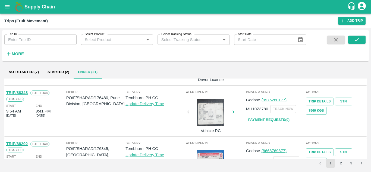
scroll to position [429, 0]
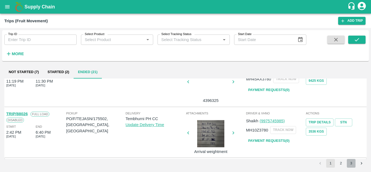
click at [349, 162] on button "3" at bounding box center [351, 163] width 9 height 9
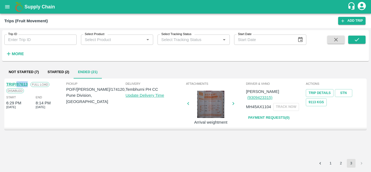
drag, startPoint x: 29, startPoint y: 84, endPoint x: 16, endPoint y: 84, distance: 12.8
click at [16, 84] on div "TRIP/87613 Full Load" at bounding box center [35, 84] width 59 height 6
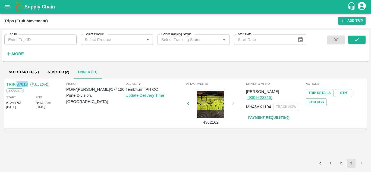
copy link "87613"
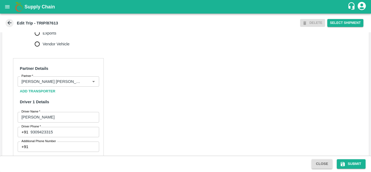
scroll to position [225, 0]
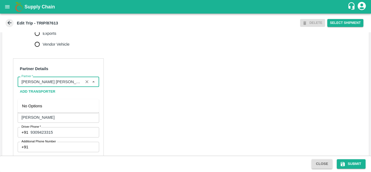
click at [62, 85] on input "Partner   *" at bounding box center [50, 81] width 62 height 7
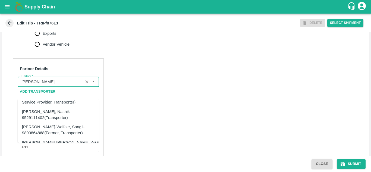
scroll to position [56, 0]
click at [51, 139] on div "Tanaji Maruti Lokare -Lokare Wasti, Kandar, Solapur-8888656588(Service Provider…" at bounding box center [62, 151] width 80 height 24
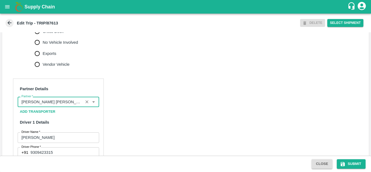
scroll to position [205, 0]
type input "Tanaji Maruti Lokare -Lokare Wasti, Kandar, Solapur-8888656588(Service Provider…"
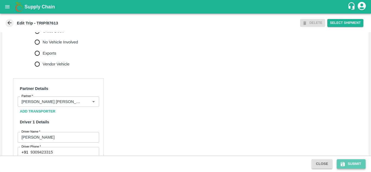
click at [352, 162] on button "Submit" at bounding box center [351, 164] width 29 height 10
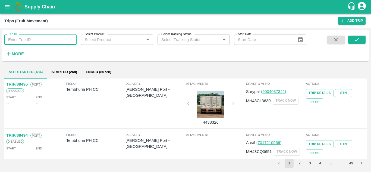
click at [20, 41] on input "Trip ID" at bounding box center [40, 39] width 72 height 10
paste input "88292"
type input "88292"
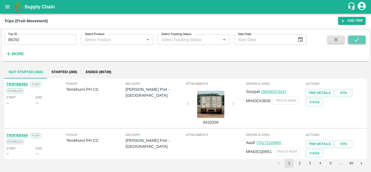
click at [356, 36] on button "submit" at bounding box center [356, 40] width 17 height 8
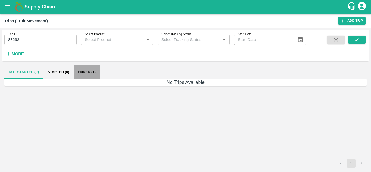
click at [87, 70] on button "Ended (1)" at bounding box center [87, 71] width 26 height 13
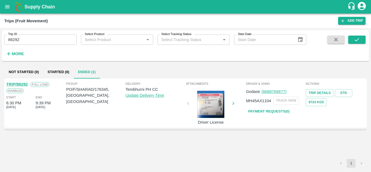
click at [22, 84] on link "TRIP/88292" at bounding box center [16, 84] width 21 height 4
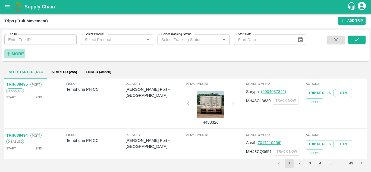
click at [17, 53] on strong "More" at bounding box center [18, 54] width 12 height 4
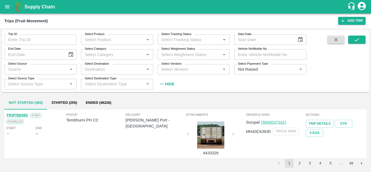
click at [163, 73] on div "Select Vendors   *" at bounding box center [193, 69] width 72 height 10
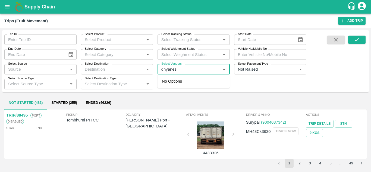
type input "[PERSON_NAME]"
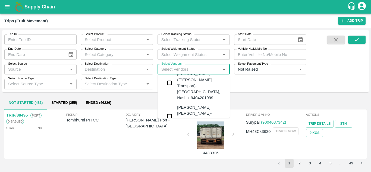
scroll to position [14, 0]
click at [194, 104] on div "[PERSON_NAME] [PERSON_NAME]-[GEOGRAPHIC_DATA], [GEOGRAPHIC_DATA]-9730316755" at bounding box center [210, 116] width 66 height 24
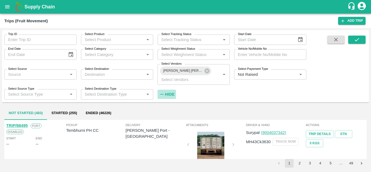
click at [169, 92] on h6 "Hide" at bounding box center [170, 94] width 10 height 7
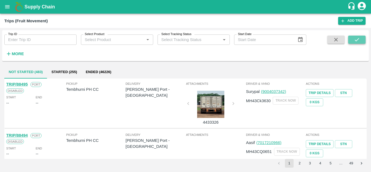
click at [356, 39] on icon "submit" at bounding box center [357, 40] width 6 height 6
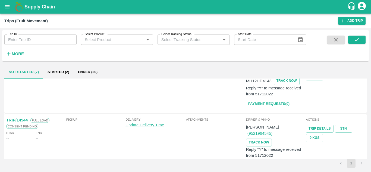
scroll to position [271, 0]
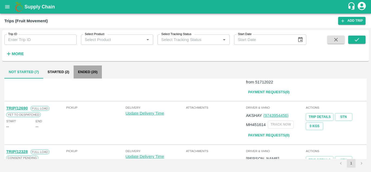
click at [82, 72] on button "Ended (20)" at bounding box center [88, 71] width 28 height 13
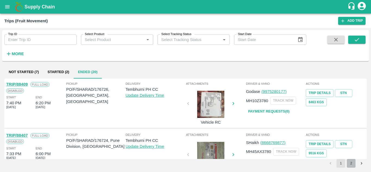
click at [350, 164] on button "2" at bounding box center [351, 163] width 9 height 9
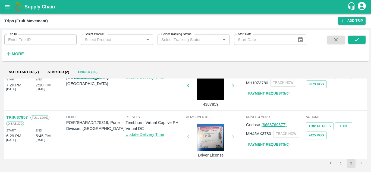
scroll to position [18, 0]
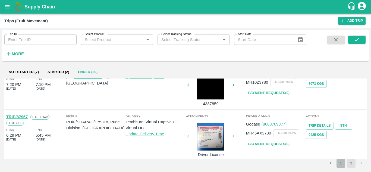
click at [339, 166] on button "1" at bounding box center [340, 163] width 9 height 9
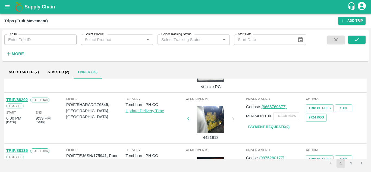
scroll to position [290, 0]
drag, startPoint x: 28, startPoint y: 99, endPoint x: 16, endPoint y: 100, distance: 12.0
click at [16, 100] on div "TRIP/88292 Full Load" at bounding box center [35, 99] width 59 height 6
copy link "88292"
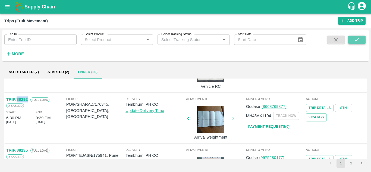
click at [361, 41] on button "submit" at bounding box center [356, 40] width 17 height 8
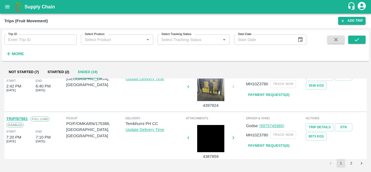
scroll to position [429, 0]
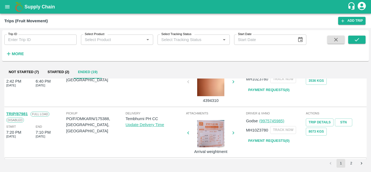
click at [350, 163] on button "2" at bounding box center [351, 163] width 9 height 9
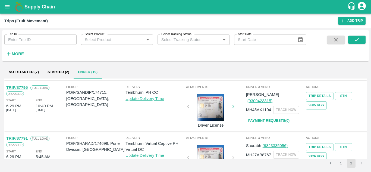
scroll to position [302, 0]
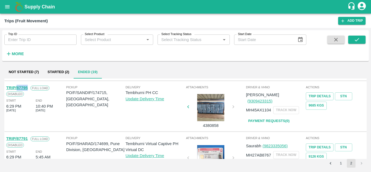
drag, startPoint x: 29, startPoint y: 87, endPoint x: 16, endPoint y: 87, distance: 12.2
click at [16, 87] on div "TRIP/87795 Full Load" at bounding box center [35, 88] width 59 height 6
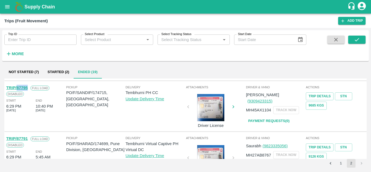
copy link "87795"
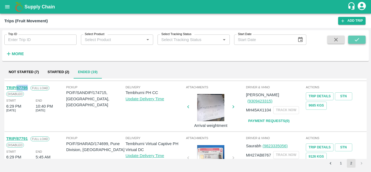
click at [359, 39] on icon "submit" at bounding box center [357, 40] width 6 height 6
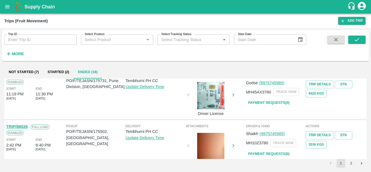
scroll to position [429, 0]
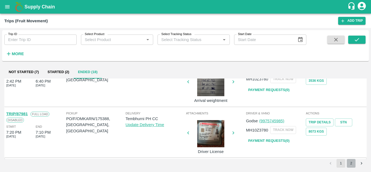
click at [352, 164] on button "2" at bounding box center [351, 163] width 9 height 9
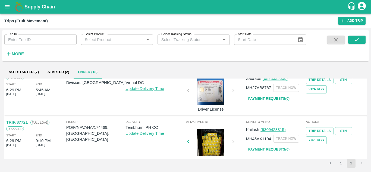
scroll to position [327, 0]
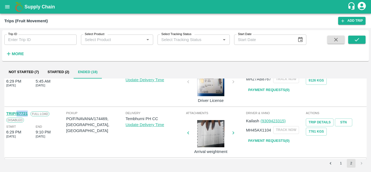
drag, startPoint x: 28, startPoint y: 113, endPoint x: 16, endPoint y: 113, distance: 11.9
click at [16, 113] on div "TRIP/87721 Full Load" at bounding box center [35, 113] width 59 height 6
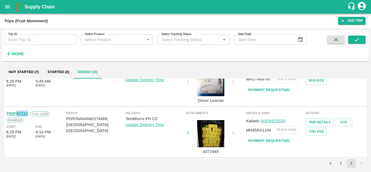
copy link "87721"
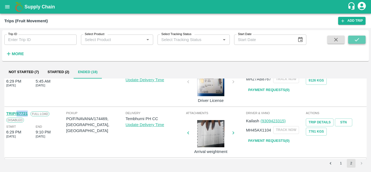
click at [362, 39] on button "submit" at bounding box center [356, 40] width 17 height 8
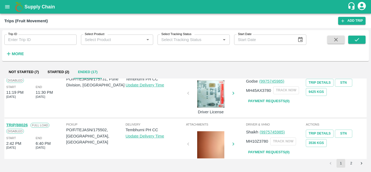
scroll to position [429, 0]
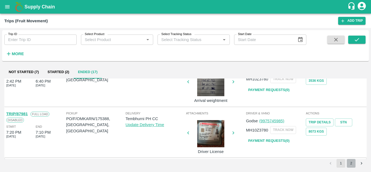
click at [348, 162] on button "2" at bounding box center [351, 163] width 9 height 9
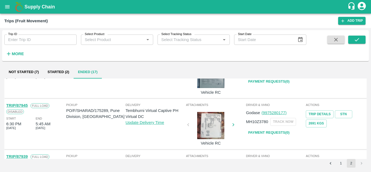
scroll to position [276, 0]
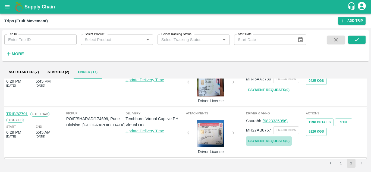
click at [271, 142] on link "Payment Requests( 0 )" at bounding box center [269, 141] width 46 height 10
click at [277, 139] on link "Payment Requests( 0 )" at bounding box center [269, 141] width 46 height 10
click at [357, 38] on icon "submit" at bounding box center [357, 40] width 6 height 6
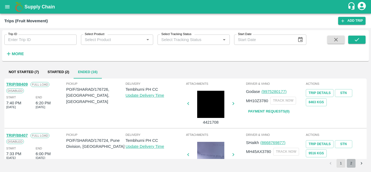
click at [350, 164] on button "2" at bounding box center [351, 163] width 9 height 9
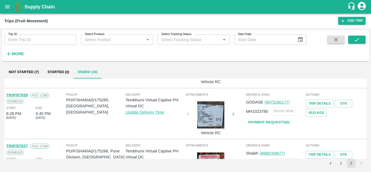
scroll to position [225, 0]
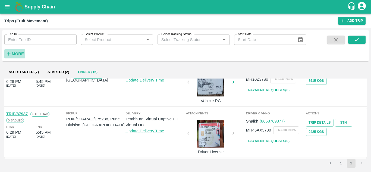
click at [12, 54] on strong "More" at bounding box center [18, 54] width 12 height 4
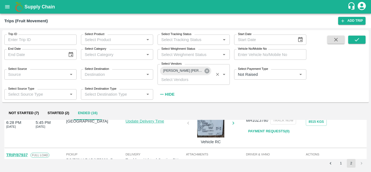
click at [205, 71] on icon at bounding box center [206, 70] width 5 height 5
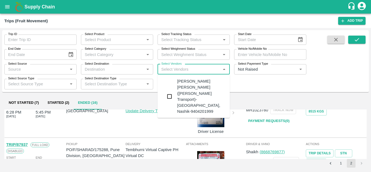
click at [168, 70] on input "Select Vendors" at bounding box center [189, 69] width 60 height 7
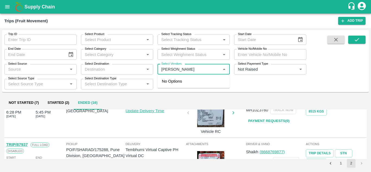
type input "Tanah"
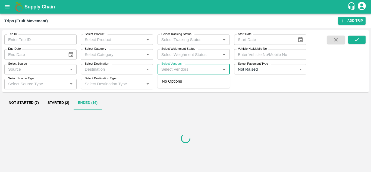
type input "T"
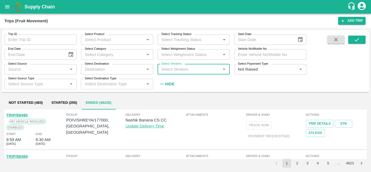
click at [168, 70] on input "Select Vendors" at bounding box center [189, 69] width 60 height 7
type input "[PERSON_NAME]"
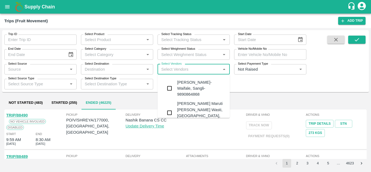
scroll to position [68, 0]
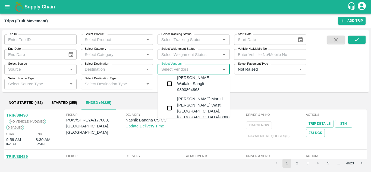
click at [197, 102] on div "[PERSON_NAME] Maruti [PERSON_NAME] Wasti, [GEOGRAPHIC_DATA], [GEOGRAPHIC_DATA]-…" at bounding box center [210, 108] width 66 height 24
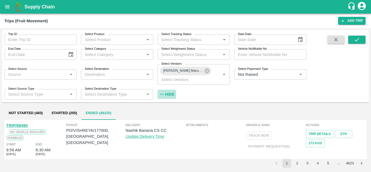
click at [169, 92] on h6 "Hide" at bounding box center [170, 94] width 10 height 7
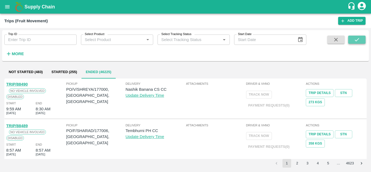
click at [358, 36] on button "submit" at bounding box center [356, 40] width 17 height 8
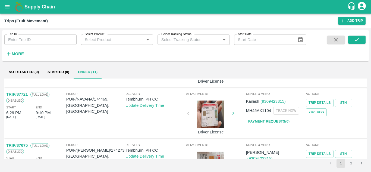
scroll to position [429, 0]
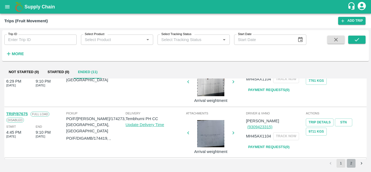
click at [352, 162] on button "2" at bounding box center [351, 163] width 9 height 9
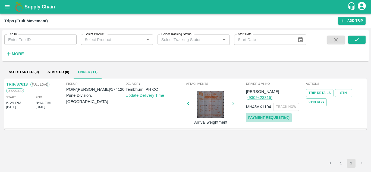
click at [272, 113] on link "Payment Requests( 0 )" at bounding box center [269, 118] width 46 height 10
click at [362, 37] on button "submit" at bounding box center [356, 40] width 17 height 8
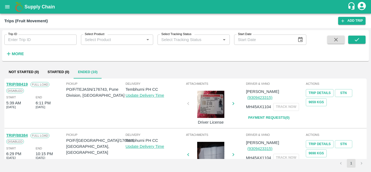
click at [82, 72] on button "Ended (10)" at bounding box center [88, 71] width 28 height 13
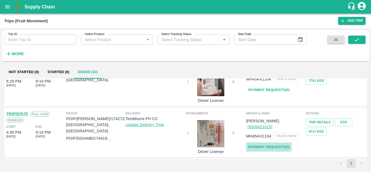
click at [273, 142] on link "Payment Requests( 0 )" at bounding box center [269, 147] width 46 height 10
click at [358, 39] on icon "submit" at bounding box center [357, 40] width 6 height 6
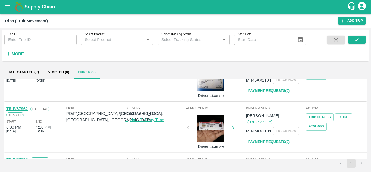
scroll to position [378, 0]
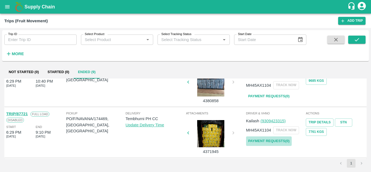
click at [277, 138] on link "Payment Requests( 0 )" at bounding box center [269, 141] width 46 height 10
click at [358, 43] on button "submit" at bounding box center [356, 40] width 17 height 8
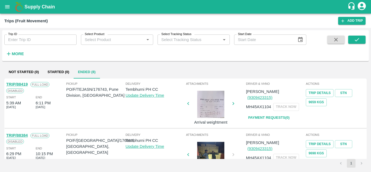
scroll to position [327, 0]
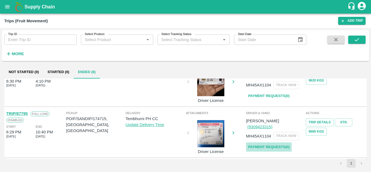
click at [276, 142] on link "Payment Requests( 0 )" at bounding box center [269, 147] width 46 height 10
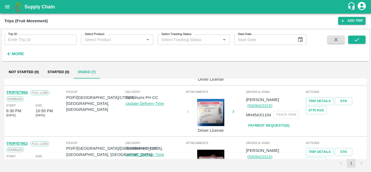
scroll to position [276, 0]
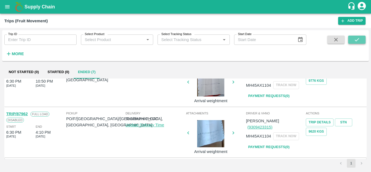
click at [358, 40] on icon "submit" at bounding box center [357, 40] width 6 height 6
click at [263, 142] on link "Payment Requests( 0 )" at bounding box center [269, 147] width 46 height 10
click at [362, 37] on button "submit" at bounding box center [356, 40] width 17 height 8
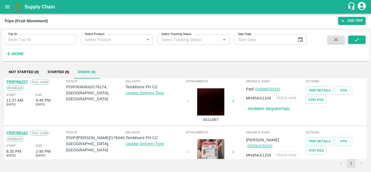
scroll to position [225, 0]
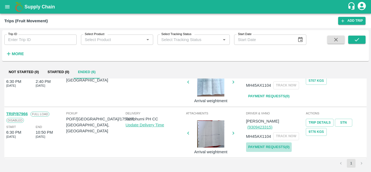
click at [270, 142] on link "Payment Requests( 0 )" at bounding box center [269, 147] width 46 height 10
click at [361, 38] on button "submit" at bounding box center [356, 40] width 17 height 8
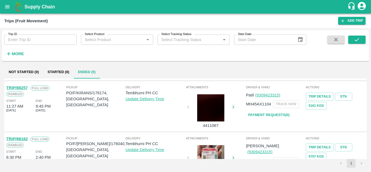
scroll to position [174, 0]
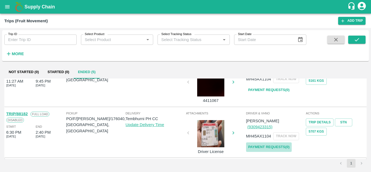
click at [281, 142] on link "Payment Requests( 0 )" at bounding box center [269, 147] width 46 height 10
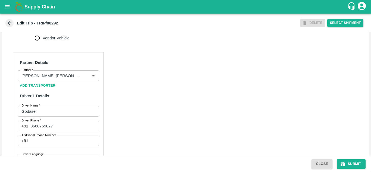
scroll to position [240, 0]
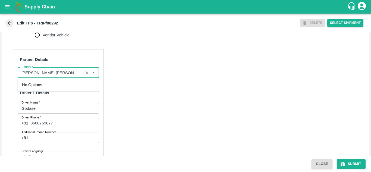
click at [65, 73] on input "Partner   *" at bounding box center [50, 72] width 62 height 7
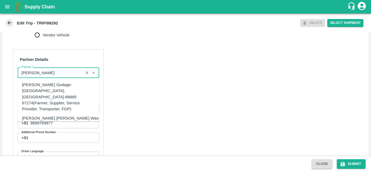
click at [54, 115] on div "[PERSON_NAME] [PERSON_NAME] Wasti, [GEOGRAPHIC_DATA], [GEOGRAPHIC_DATA]-8888656…" at bounding box center [62, 127] width 80 height 24
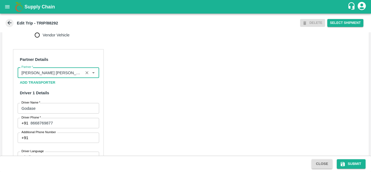
type input "[PERSON_NAME] [PERSON_NAME] Wasti, [GEOGRAPHIC_DATA], [GEOGRAPHIC_DATA]-8888656…"
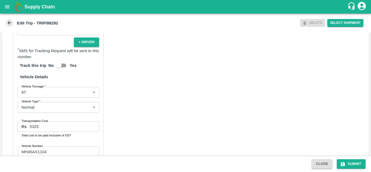
scroll to position [408, 0]
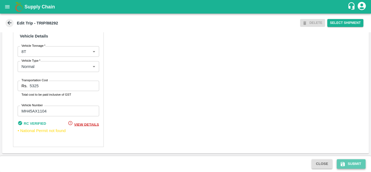
click at [353, 162] on button "Submit" at bounding box center [351, 164] width 29 height 10
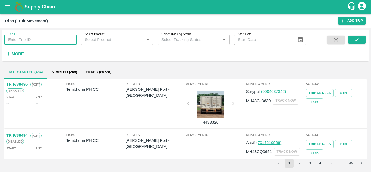
click at [36, 44] on input "Trip ID" at bounding box center [40, 39] width 72 height 10
paste input "87795"
type input "87795"
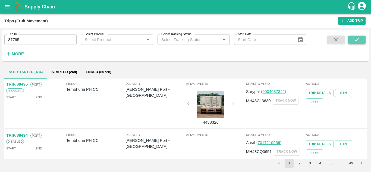
click at [359, 41] on icon "submit" at bounding box center [357, 40] width 6 height 6
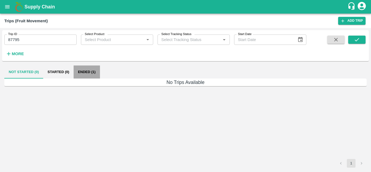
click at [89, 71] on button "Ended (1)" at bounding box center [87, 71] width 26 height 13
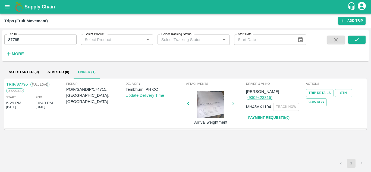
click at [25, 84] on link "TRIP/87795" at bounding box center [16, 84] width 21 height 4
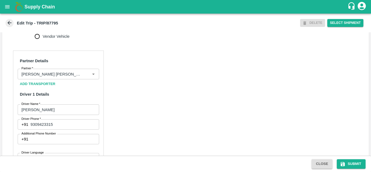
scroll to position [239, 0]
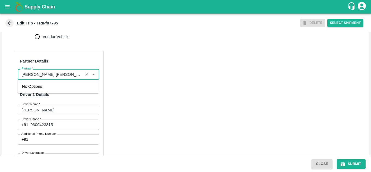
click at [61, 74] on input "Partner   *" at bounding box center [50, 74] width 62 height 7
type input "TGodse-Kandar, Solapur-9730316755(Transporter)"
click at [61, 74] on input "Partner   *" at bounding box center [50, 74] width 62 height 7
click at [75, 73] on input "Partner   *" at bounding box center [50, 74] width 62 height 7
click at [82, 74] on div "Partner" at bounding box center [58, 74] width 81 height 10
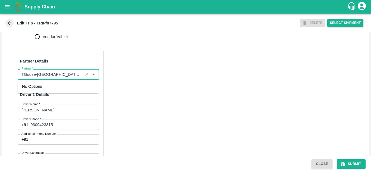
click at [21, 75] on input "Partner   *" at bounding box center [50, 74] width 62 height 7
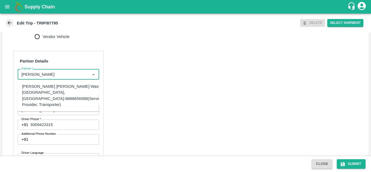
click at [40, 89] on div "[PERSON_NAME] [PERSON_NAME] Wasti, [GEOGRAPHIC_DATA], [GEOGRAPHIC_DATA]-8888656…" at bounding box center [62, 95] width 80 height 24
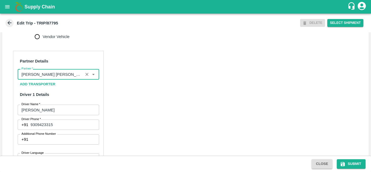
type input "[PERSON_NAME] [PERSON_NAME] Wasti, [GEOGRAPHIC_DATA], [GEOGRAPHIC_DATA]-8888656…"
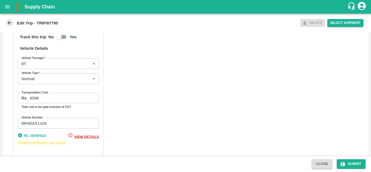
scroll to position [408, 0]
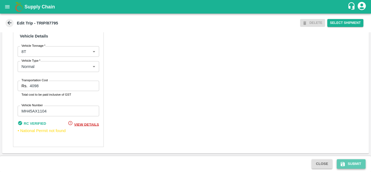
click at [353, 162] on button "Submit" at bounding box center [351, 164] width 29 height 10
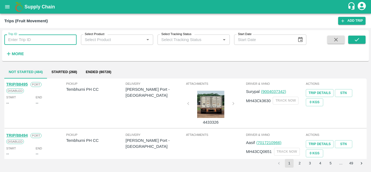
click at [16, 40] on input "Trip ID" at bounding box center [40, 39] width 72 height 10
paste input "87721"
type input "87721"
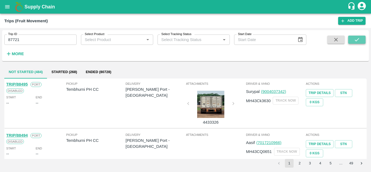
click at [356, 38] on icon "submit" at bounding box center [357, 40] width 6 height 6
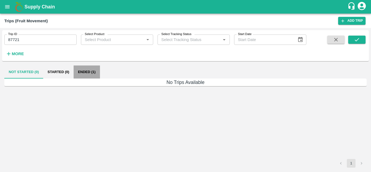
click at [87, 74] on button "Ended (1)" at bounding box center [87, 71] width 26 height 13
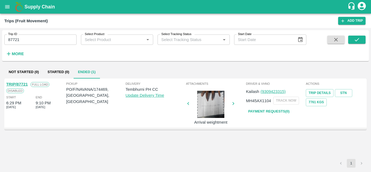
click at [21, 84] on link "TRIP/87721" at bounding box center [16, 84] width 21 height 4
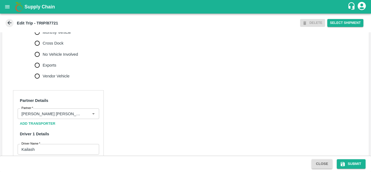
scroll to position [233, 0]
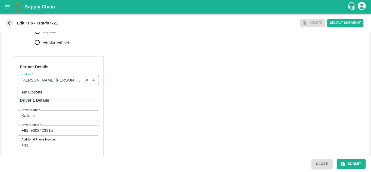
click at [64, 82] on input "Partner   *" at bounding box center [50, 79] width 62 height 7
type input "T"
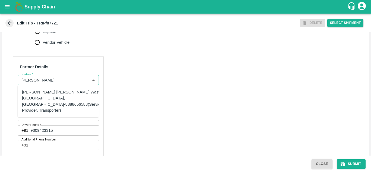
click at [55, 96] on div "[PERSON_NAME] [PERSON_NAME] Wasti, [GEOGRAPHIC_DATA], [GEOGRAPHIC_DATA]-8888656…" at bounding box center [62, 101] width 80 height 24
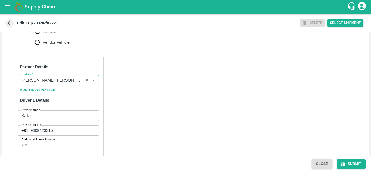
type input "[PERSON_NAME] [PERSON_NAME] Wasti, [GEOGRAPHIC_DATA], [GEOGRAPHIC_DATA]-8888656…"
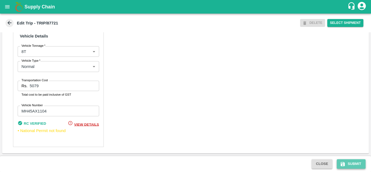
click at [353, 163] on button "Submit" at bounding box center [351, 164] width 29 height 10
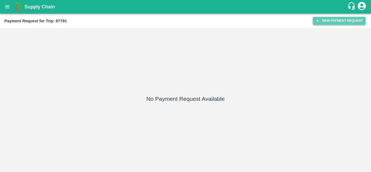
click at [344, 21] on button "New Payment Request" at bounding box center [339, 21] width 53 height 8
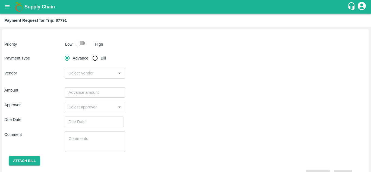
click at [83, 45] on input "checkbox" at bounding box center [77, 43] width 31 height 10
checkbox input "true"
click at [96, 56] on input "Bill" at bounding box center [95, 58] width 11 height 11
radio input "true"
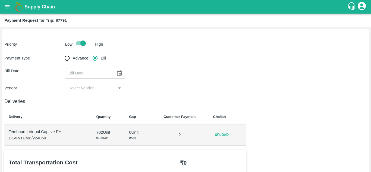
click at [121, 71] on icon "Choose date" at bounding box center [119, 73] width 6 height 6
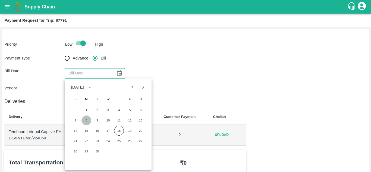
click at [85, 121] on button "8" at bounding box center [86, 120] width 10 height 10
type input "[DATE]"
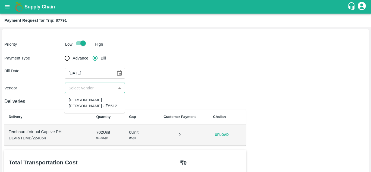
click at [93, 89] on input "input" at bounding box center [90, 87] width 48 height 7
click at [92, 109] on div "Dnyaneshwar Vitthal Godse - ₹5512" at bounding box center [95, 103] width 52 height 12
type input "Dnyaneshwar Vitthal Godse - ₹5512"
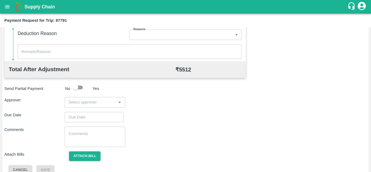
scroll to position [247, 0]
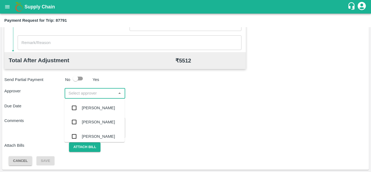
click at [82, 93] on input "input" at bounding box center [90, 93] width 48 height 7
type input "P"
type input "Prasad"
click at [102, 106] on div "[PERSON_NAME]" at bounding box center [98, 108] width 33 height 6
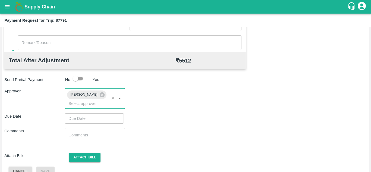
type input "DD/MM/YYYY hh:mm aa"
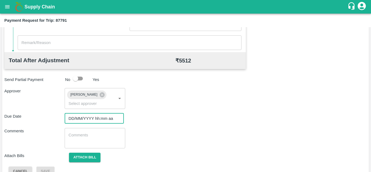
click at [75, 120] on input "DD/MM/YYYY hh:mm aa" at bounding box center [92, 118] width 55 height 10
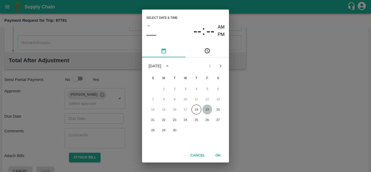
click at [207, 107] on button "19" at bounding box center [207, 110] width 10 height 10
type input "[DATE] 12:00 AM"
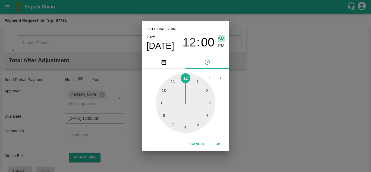
click at [222, 38] on span "AM" at bounding box center [221, 38] width 7 height 7
click at [219, 144] on button "OK" at bounding box center [217, 144] width 17 height 10
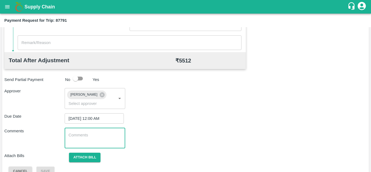
click at [75, 138] on textarea at bounding box center [94, 137] width 53 height 11
paste textarea "87721"
type textarea "8"
type textarea "T"
paste textarea "87721"
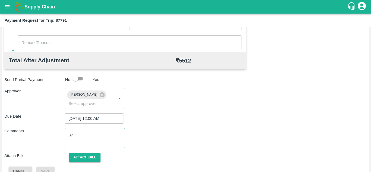
type textarea "8"
type textarea "Transport Bill"
click at [193, 145] on div "Comments Transport Bill x ​" at bounding box center [185, 138] width 362 height 20
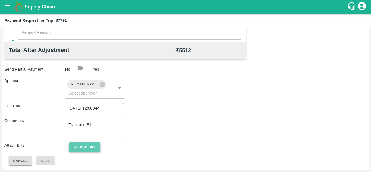
click at [90, 148] on button "Attach bill" at bounding box center [84, 147] width 31 height 10
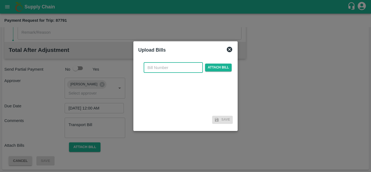
click at [164, 67] on input "text" at bounding box center [173, 67] width 59 height 10
type input "300"
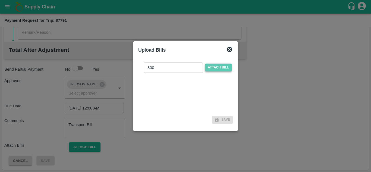
click at [213, 67] on span "Attach bill" at bounding box center [218, 68] width 27 height 8
click at [0, 0] on input "Attach bill" at bounding box center [0, 0] width 0 height 0
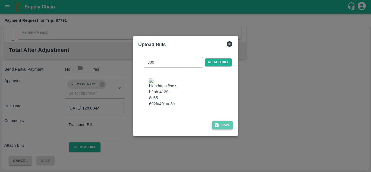
click at [224, 129] on button "Save" at bounding box center [222, 125] width 21 height 8
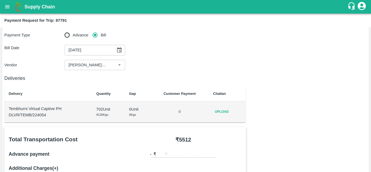
scroll to position [0, 0]
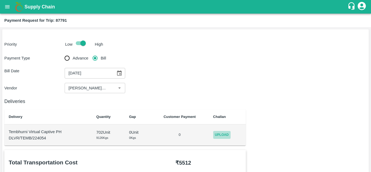
click at [225, 134] on span "Upload" at bounding box center [221, 135] width 17 height 8
click at [0, 0] on input "Upload" at bounding box center [0, 0] width 0 height 0
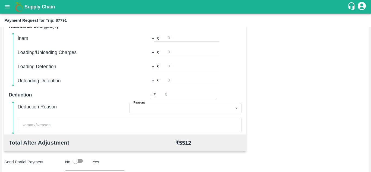
scroll to position [247, 0]
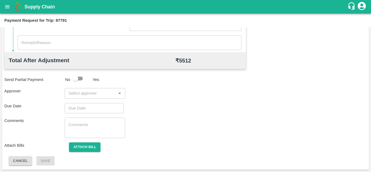
drag, startPoint x: 90, startPoint y: 89, endPoint x: 74, endPoint y: 95, distance: 17.1
click at [74, 95] on div "​" at bounding box center [95, 93] width 60 height 10
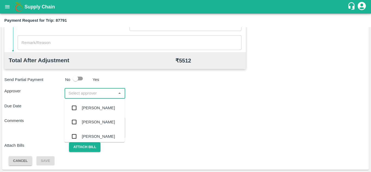
click at [74, 95] on input "input" at bounding box center [90, 93] width 48 height 7
type input "PRASAD"
click at [93, 115] on div "[PERSON_NAME]" at bounding box center [94, 108] width 60 height 14
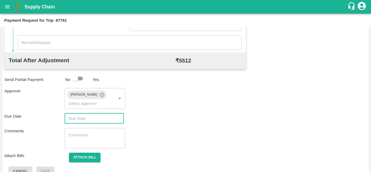
type input "DD/MM/YYYY hh:mm aa"
click at [75, 120] on input "DD/MM/YYYY hh:mm aa" at bounding box center [92, 118] width 55 height 10
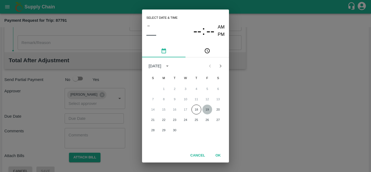
click at [208, 109] on button "19" at bounding box center [207, 110] width 10 height 10
type input "19/09/2025 12:00 AM"
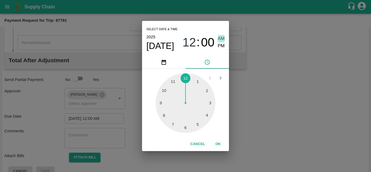
click at [219, 36] on span "AM" at bounding box center [221, 38] width 7 height 7
click at [217, 145] on button "OK" at bounding box center [217, 144] width 17 height 10
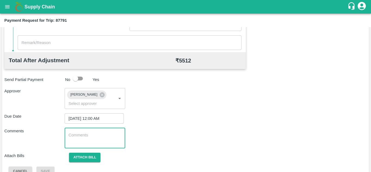
click at [88, 134] on textarea at bounding box center [94, 137] width 53 height 11
paste textarea "Transport Bill"
type textarea "Transport Bill"
click at [185, 128] on div "Comments Transport Bill x ​" at bounding box center [185, 138] width 362 height 20
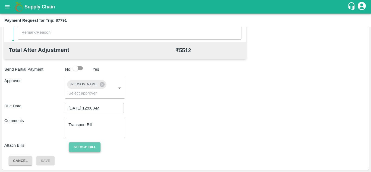
click at [92, 144] on button "Attach bill" at bounding box center [84, 147] width 31 height 10
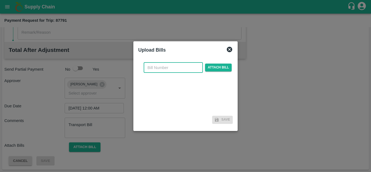
click at [151, 69] on input "text" at bounding box center [173, 67] width 59 height 10
type input "300"
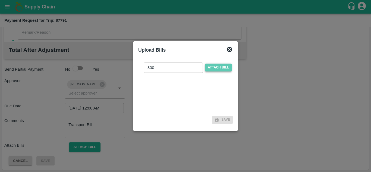
click at [212, 65] on span "Attach bill" at bounding box center [218, 68] width 27 height 8
click at [0, 0] on input "Attach bill" at bounding box center [0, 0] width 0 height 0
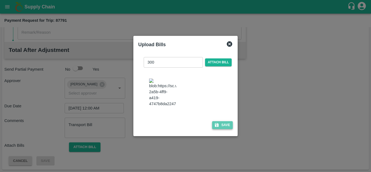
click at [228, 126] on button "Save" at bounding box center [222, 125] width 21 height 8
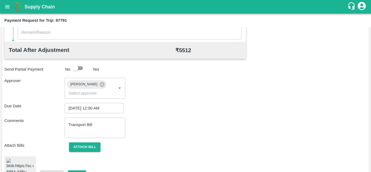
scroll to position [292, 0]
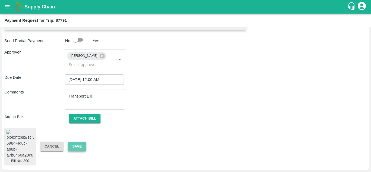
click at [80, 143] on button "Save" at bounding box center [77, 147] width 18 height 10
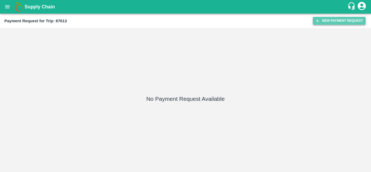
click at [325, 24] on button "New Payment Request" at bounding box center [339, 21] width 53 height 8
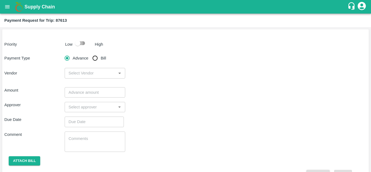
click at [84, 43] on input "checkbox" at bounding box center [77, 43] width 31 height 10
checkbox input "true"
click at [96, 57] on input "Bill" at bounding box center [95, 58] width 11 height 11
radio input "true"
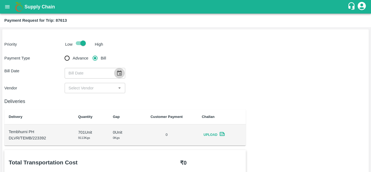
click at [119, 72] on icon "Choose date" at bounding box center [119, 72] width 5 height 5
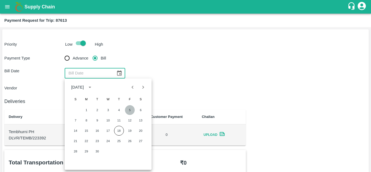
click at [129, 111] on button "5" at bounding box center [130, 110] width 10 height 10
type input "05/09/2025"
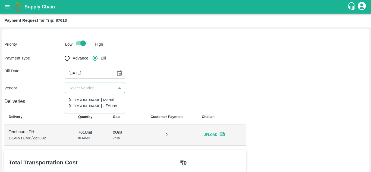
click at [89, 85] on input "input" at bounding box center [90, 87] width 48 height 7
click at [94, 99] on div "Tanaji Maruti Lokare - ₹5088" at bounding box center [95, 103] width 52 height 12
type input "Tanaji Maruti Lokare - ₹5088"
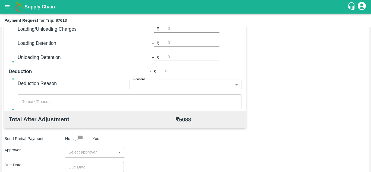
scroll to position [247, 0]
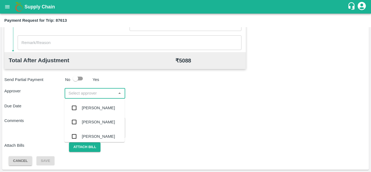
click at [80, 95] on input "input" at bounding box center [90, 93] width 48 height 7
type input "PRASA"
click at [95, 109] on div "[PERSON_NAME]" at bounding box center [98, 108] width 33 height 6
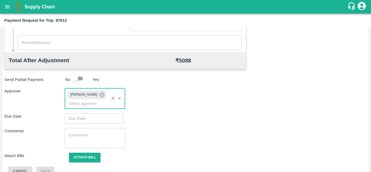
type input "DD/MM/YYYY hh:mm aa"
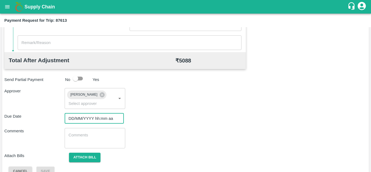
click at [77, 116] on input "DD/MM/YYYY hh:mm aa" at bounding box center [92, 118] width 55 height 10
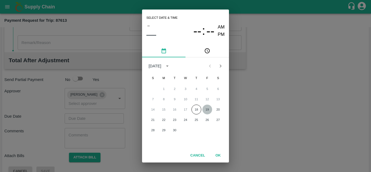
click at [208, 109] on button "19" at bounding box center [207, 110] width 10 height 10
type input "[DATE] 12:00 AM"
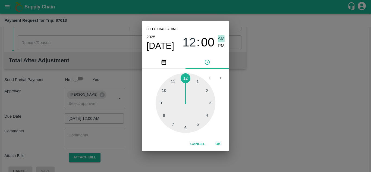
click at [220, 37] on span "AM" at bounding box center [221, 38] width 7 height 7
click at [217, 142] on button "OK" at bounding box center [217, 144] width 17 height 10
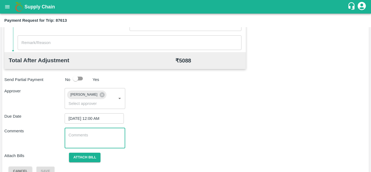
click at [84, 142] on textarea at bounding box center [94, 137] width 53 height 11
paste textarea "Transport Bill"
type textarea "Transport Bill"
click at [196, 122] on div "Due Date 19/09/2025 12:00 AM ​" at bounding box center [185, 118] width 362 height 10
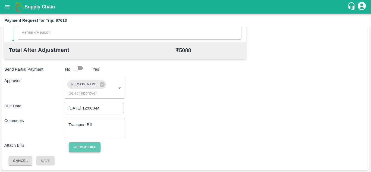
click at [87, 148] on button "Attach bill" at bounding box center [84, 147] width 31 height 10
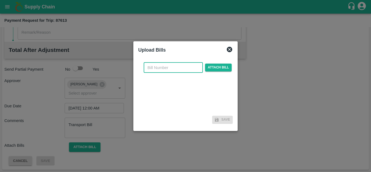
click at [159, 70] on input "text" at bounding box center [173, 67] width 59 height 10
type input "101"
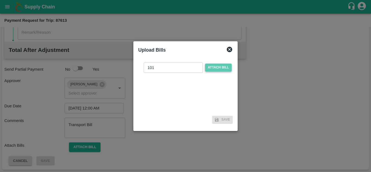
click at [214, 67] on span "Attach bill" at bounding box center [218, 68] width 27 height 8
click at [0, 0] on input "Attach bill" at bounding box center [0, 0] width 0 height 0
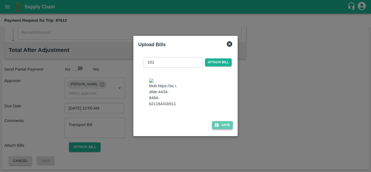
click at [219, 129] on button "Save" at bounding box center [222, 125] width 21 height 8
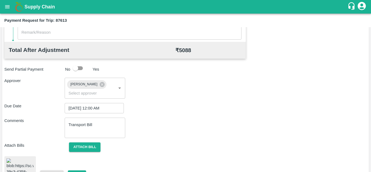
scroll to position [297, 0]
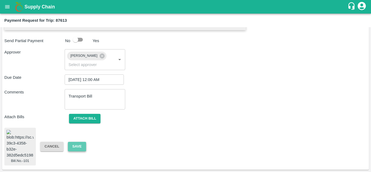
click at [71, 142] on button "Save" at bounding box center [77, 147] width 18 height 10
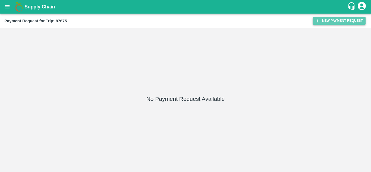
click at [336, 22] on button "New Payment Request" at bounding box center [339, 21] width 53 height 8
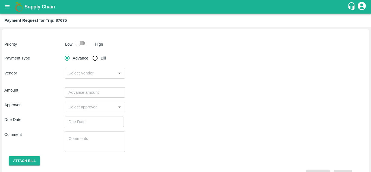
click at [83, 42] on input "checkbox" at bounding box center [77, 43] width 31 height 10
checkbox input "true"
click at [96, 58] on input "Bill" at bounding box center [95, 58] width 11 height 11
radio input "true"
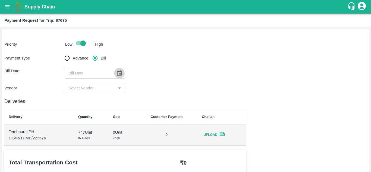
click at [121, 72] on icon "Choose date" at bounding box center [119, 72] width 5 height 5
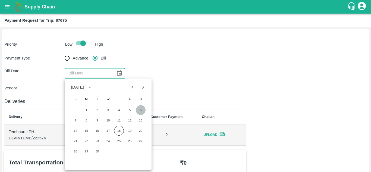
click at [142, 108] on button "6" at bounding box center [141, 110] width 10 height 10
type input "06/09/2025"
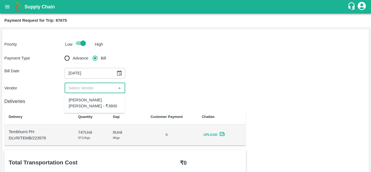
click at [86, 87] on input "input" at bounding box center [90, 87] width 48 height 7
click at [87, 106] on ul "Tanaji Maruti Lokare - ₹3800" at bounding box center [94, 103] width 60 height 20
click at [88, 102] on div "Tanaji Maruti Lokare - ₹3800" at bounding box center [95, 103] width 52 height 12
type input "Tanaji Maruti Lokare - ₹3800"
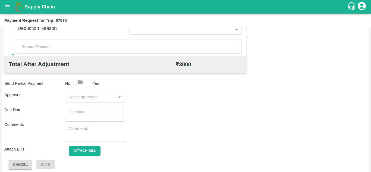
scroll to position [247, 0]
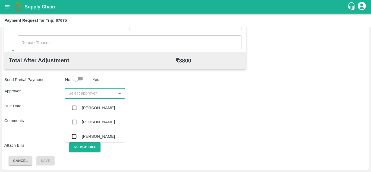
click at [85, 92] on input "input" at bounding box center [90, 93] width 48 height 7
type input "PRASAD"
click at [90, 105] on div "[PERSON_NAME]" at bounding box center [98, 108] width 33 height 6
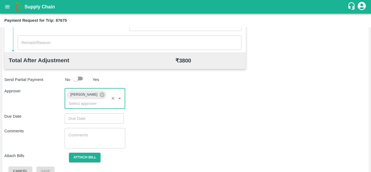
type input "DD/MM/YYYY hh:mm aa"
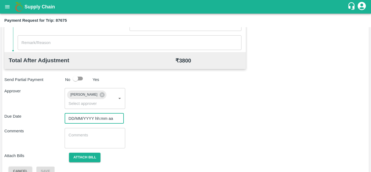
click at [74, 116] on input "DD/MM/YYYY hh:mm aa" at bounding box center [92, 118] width 55 height 10
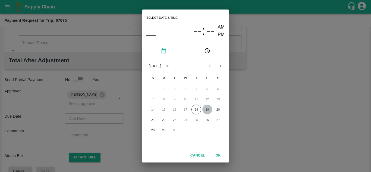
click at [207, 109] on button "19" at bounding box center [207, 110] width 10 height 10
type input "[DATE] 12:00 AM"
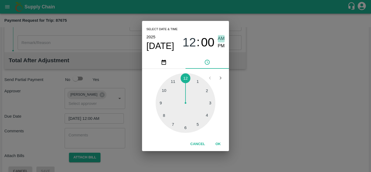
click at [222, 36] on span "AM" at bounding box center [221, 38] width 7 height 7
click at [218, 143] on button "OK" at bounding box center [217, 144] width 17 height 10
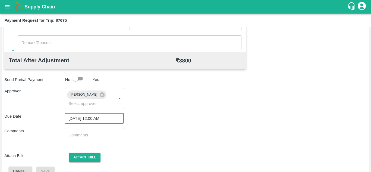
click at [78, 139] on textarea at bounding box center [94, 137] width 53 height 11
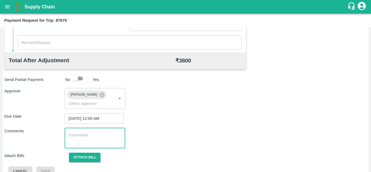
paste textarea "Transport Bill"
type textarea "Transport Bill"
click at [200, 129] on div "Comments Transport Bill x ​" at bounding box center [185, 138] width 362 height 20
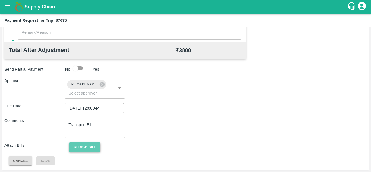
click at [92, 146] on button "Attach bill" at bounding box center [84, 147] width 31 height 10
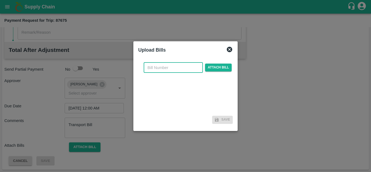
click at [162, 66] on input "text" at bounding box center [173, 67] width 59 height 10
type input "102"
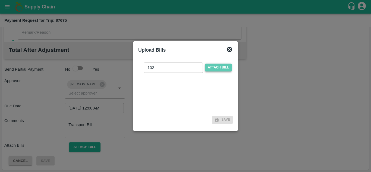
click at [225, 65] on span "Attach bill" at bounding box center [218, 68] width 27 height 8
click at [0, 0] on input "Attach bill" at bounding box center [0, 0] width 0 height 0
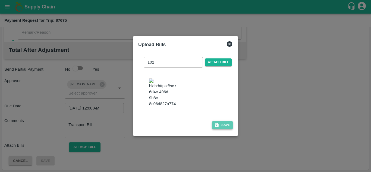
click at [221, 128] on button "Save" at bounding box center [222, 125] width 21 height 8
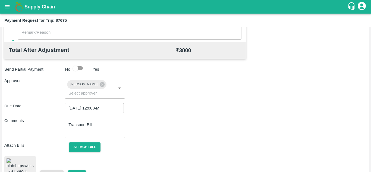
scroll to position [297, 0]
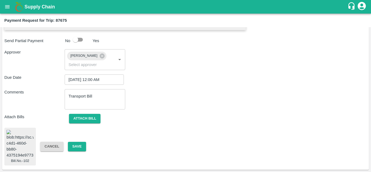
click at [13, 140] on img at bounding box center [20, 144] width 27 height 29
click at [79, 142] on button "Save" at bounding box center [77, 147] width 18 height 10
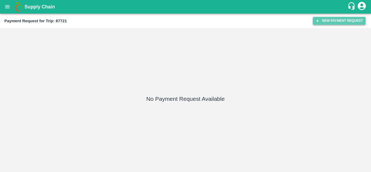
click at [350, 20] on button "New Payment Request" at bounding box center [339, 21] width 53 height 8
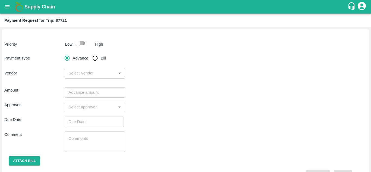
click at [84, 43] on input "checkbox" at bounding box center [77, 43] width 31 height 10
checkbox input "true"
click at [95, 59] on input "Bill" at bounding box center [95, 58] width 11 height 11
radio input "true"
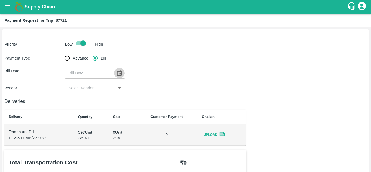
click at [119, 71] on icon "Choose date" at bounding box center [119, 72] width 5 height 5
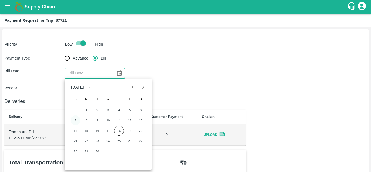
click at [77, 120] on button "7" at bounding box center [76, 120] width 10 height 10
type input "07/09/2025"
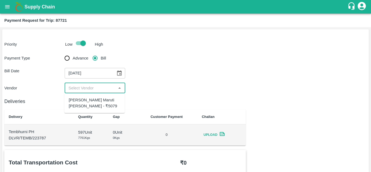
click at [104, 90] on input "input" at bounding box center [90, 87] width 48 height 7
click at [91, 99] on div "Tanaji Maruti Lokare - ₹5079" at bounding box center [95, 103] width 52 height 12
type input "Tanaji Maruti Lokare - ₹5079"
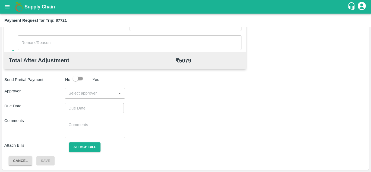
scroll to position [229, 0]
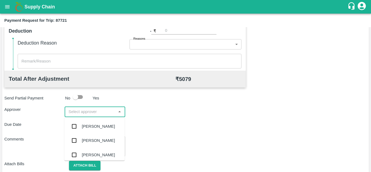
click at [87, 115] on input "input" at bounding box center [90, 111] width 48 height 7
type input "PRASA"
click at [103, 127] on div "[PERSON_NAME]" at bounding box center [98, 126] width 33 height 6
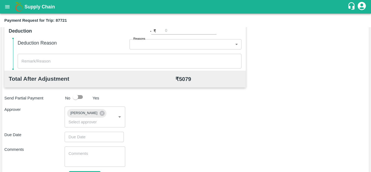
click at [164, 128] on div "Total Transportation Cost ₹ 5079 Advance payment - ₹ Additional Charges(+) Inam…" at bounding box center [185, 57] width 362 height 273
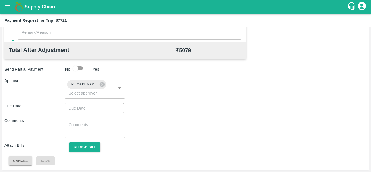
type input "DD/MM/YYYY hh:mm aa"
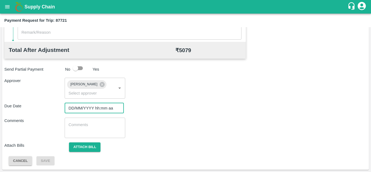
click at [85, 113] on input "DD/MM/YYYY hh:mm aa" at bounding box center [92, 108] width 55 height 10
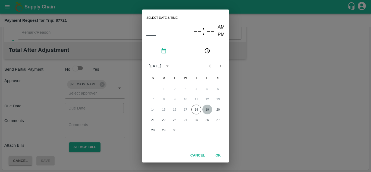
click at [208, 109] on button "19" at bounding box center [207, 110] width 10 height 10
type input "19/09/2025 12:00 AM"
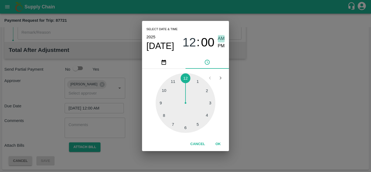
click at [220, 38] on span "AM" at bounding box center [221, 38] width 7 height 7
click at [217, 141] on button "OK" at bounding box center [217, 144] width 17 height 10
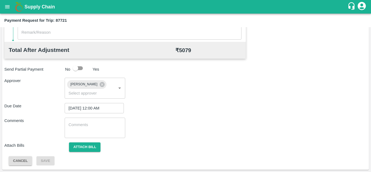
click at [84, 120] on div "x ​" at bounding box center [95, 128] width 60 height 20
paste textarea "Transport Bill"
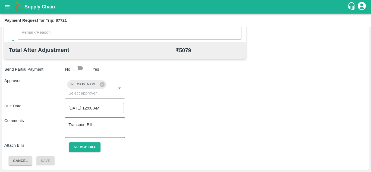
type textarea "Transport Bill"
click at [193, 144] on div "Attach Bills Attach bill" at bounding box center [185, 147] width 362 height 10
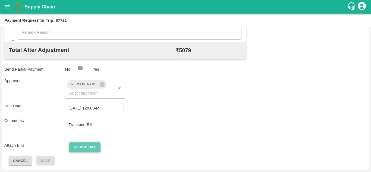
click at [75, 147] on button "Attach bill" at bounding box center [84, 147] width 31 height 10
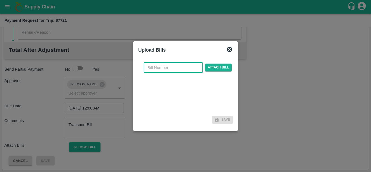
click at [164, 68] on input "text" at bounding box center [173, 67] width 59 height 10
type input "103"
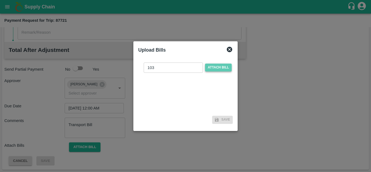
click at [221, 64] on span "Attach bill" at bounding box center [218, 68] width 27 height 8
click at [0, 0] on input "Attach bill" at bounding box center [0, 0] width 0 height 0
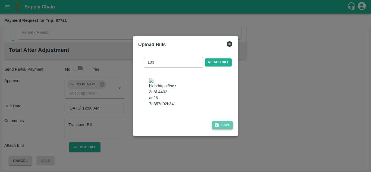
click at [227, 129] on button "Save" at bounding box center [222, 125] width 21 height 8
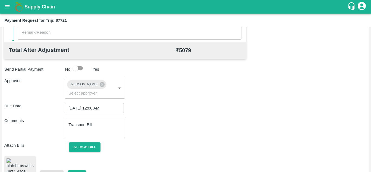
scroll to position [298, 0]
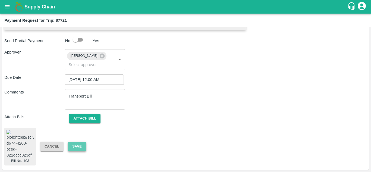
click at [76, 142] on button "Save" at bounding box center [77, 147] width 18 height 10
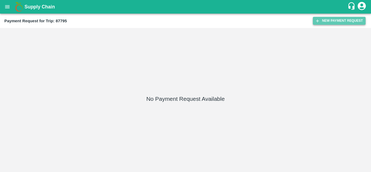
click at [336, 20] on button "New Payment Request" at bounding box center [339, 21] width 53 height 8
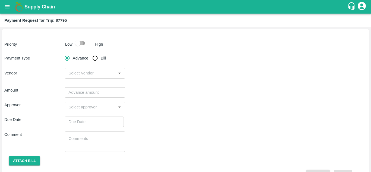
click at [85, 42] on input "checkbox" at bounding box center [77, 43] width 31 height 10
checkbox input "true"
click at [98, 59] on input "Bill" at bounding box center [95, 58] width 11 height 11
radio input "true"
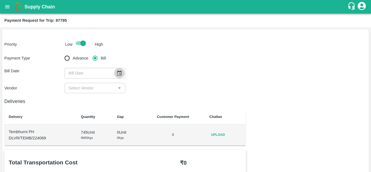
click at [121, 73] on icon "Choose date" at bounding box center [119, 72] width 5 height 5
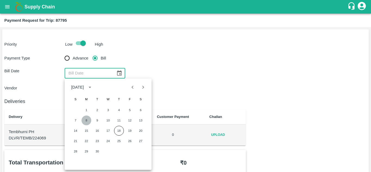
click at [86, 120] on button "8" at bounding box center [86, 120] width 10 height 10
type input "[DATE]"
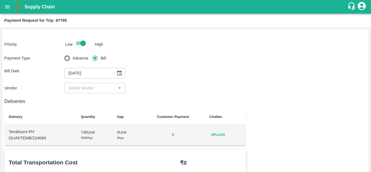
click at [98, 84] on div "​" at bounding box center [95, 88] width 60 height 10
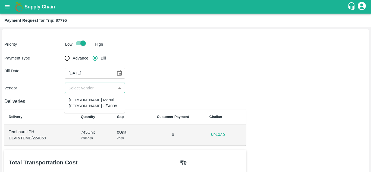
click at [96, 98] on div "[PERSON_NAME] Maruti [PERSON_NAME] - ₹4098" at bounding box center [95, 103] width 52 height 12
type input "[PERSON_NAME] Maruti [PERSON_NAME] - ₹4098"
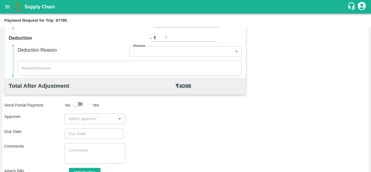
scroll to position [222, 0]
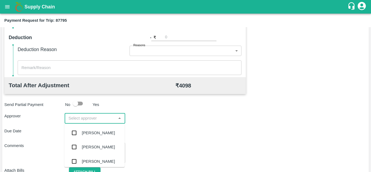
click at [81, 116] on input "input" at bounding box center [90, 118] width 48 height 7
type input "PRASAD"
click at [101, 134] on div "[PERSON_NAME]" at bounding box center [98, 133] width 33 height 6
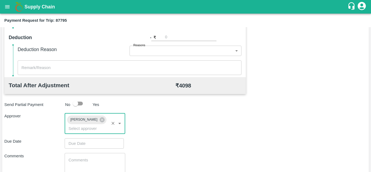
type input "DD/MM/YYYY hh:mm aa"
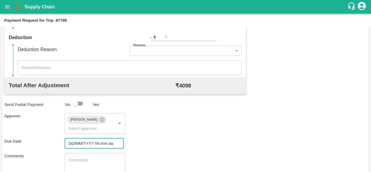
click at [75, 140] on input "DD/MM/YYYY hh:mm aa" at bounding box center [92, 143] width 55 height 10
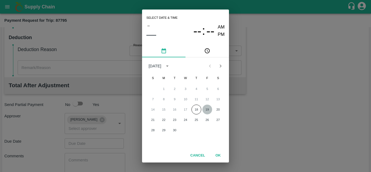
click at [206, 109] on button "19" at bounding box center [207, 110] width 10 height 10
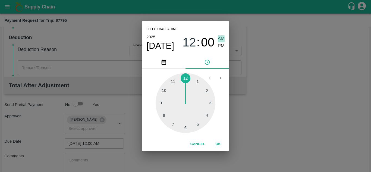
click at [221, 39] on span "AM" at bounding box center [221, 38] width 7 height 7
click at [218, 144] on button "OK" at bounding box center [217, 144] width 17 height 10
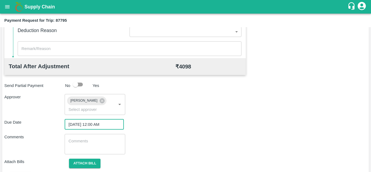
scroll to position [241, 0]
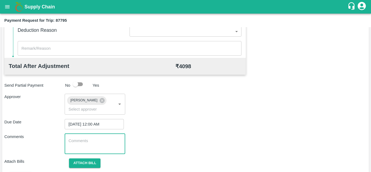
click at [88, 138] on textarea at bounding box center [94, 143] width 53 height 11
paste textarea "Transport Bill"
type textarea "Transport Bill"
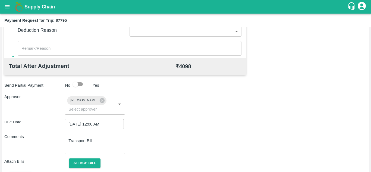
click at [202, 125] on div "Due Date [DATE] 12:00 AM ​" at bounding box center [185, 124] width 362 height 10
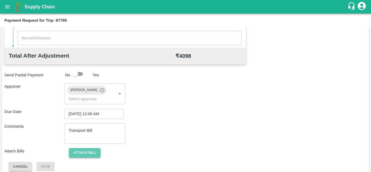
click at [84, 152] on button "Attach bill" at bounding box center [84, 153] width 31 height 10
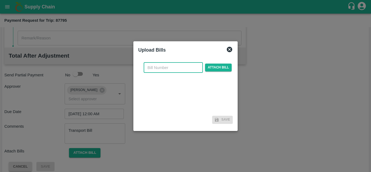
click at [160, 69] on input "text" at bounding box center [173, 67] width 59 height 10
type input "104"
click at [255, 74] on div at bounding box center [185, 86] width 371 height 172
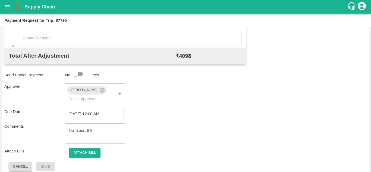
scroll to position [257, 0]
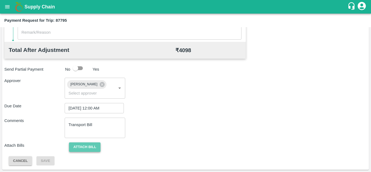
click at [81, 143] on button "Attach bill" at bounding box center [84, 147] width 31 height 10
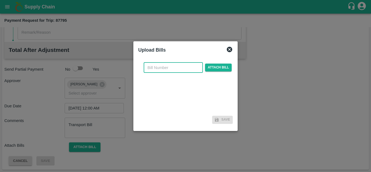
click at [165, 66] on input "text" at bounding box center [173, 67] width 59 height 10
type input "0"
type input "104"
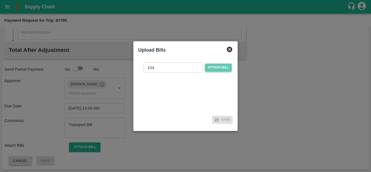
click at [214, 68] on span "Attach bill" at bounding box center [218, 68] width 27 height 8
click at [0, 0] on input "Attach bill" at bounding box center [0, 0] width 0 height 0
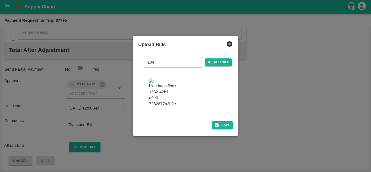
click at [163, 92] on img at bounding box center [162, 92] width 27 height 29
click at [222, 127] on div "104 ​ Attach bill Save" at bounding box center [185, 92] width 94 height 78
click at [224, 129] on button "Save" at bounding box center [222, 125] width 21 height 8
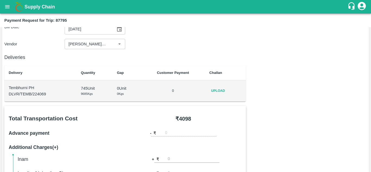
scroll to position [45, 0]
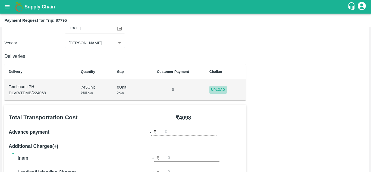
click at [222, 88] on span "Upload" at bounding box center [217, 90] width 17 height 8
click at [0, 0] on input "Upload" at bounding box center [0, 0] width 0 height 0
click at [222, 91] on icon at bounding box center [222, 89] width 5 height 4
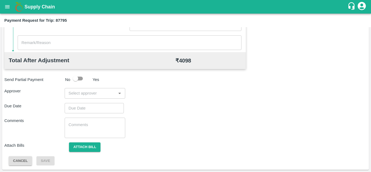
click at [88, 97] on div "​" at bounding box center [95, 93] width 60 height 10
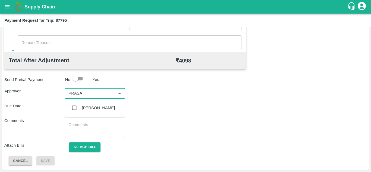
type input "PRASAD"
click at [102, 107] on div "[PERSON_NAME]" at bounding box center [98, 108] width 33 height 6
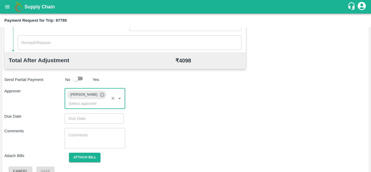
type input "DD/MM/YYYY hh:mm aa"
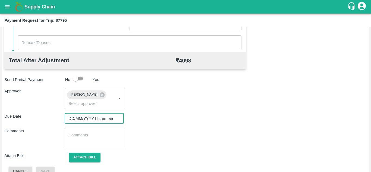
click at [83, 115] on input "DD/MM/YYYY hh:mm aa" at bounding box center [92, 118] width 55 height 10
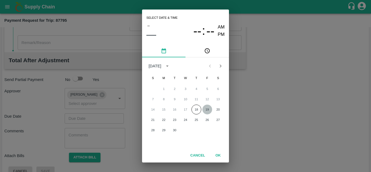
click at [207, 109] on button "19" at bounding box center [207, 110] width 10 height 10
type input "[DATE] 12:00 AM"
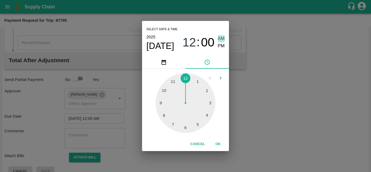
click at [220, 35] on span "AM" at bounding box center [221, 38] width 7 height 7
click at [217, 144] on button "OK" at bounding box center [217, 144] width 17 height 10
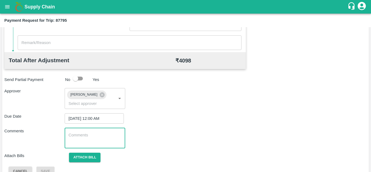
click at [78, 140] on textarea at bounding box center [94, 137] width 53 height 11
paste textarea "Transport Bill"
type textarea "Transport Bill"
click at [165, 151] on div "Total Transportation Cost ₹ 4098 Advance payment - ₹ Additional Charges(+) Inam…" at bounding box center [185, 39] width 362 height 273
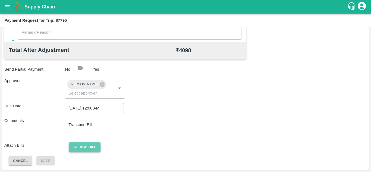
click at [92, 145] on button "Attach bill" at bounding box center [84, 147] width 31 height 10
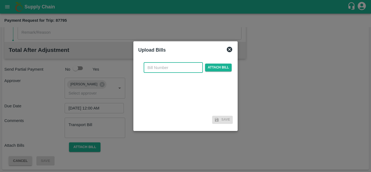
click at [154, 67] on input "text" at bounding box center [173, 67] width 59 height 10
type input "104"
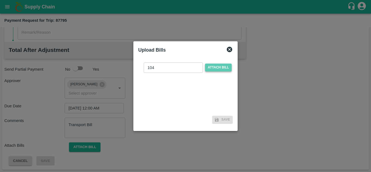
click at [220, 68] on span "Attach bill" at bounding box center [218, 68] width 27 height 8
click at [0, 0] on input "Attach bill" at bounding box center [0, 0] width 0 height 0
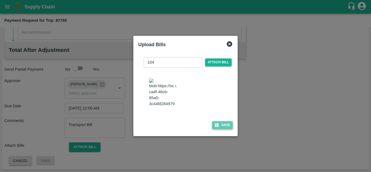
click at [226, 129] on button "Save" at bounding box center [222, 125] width 21 height 8
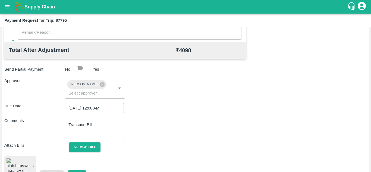
scroll to position [299, 0]
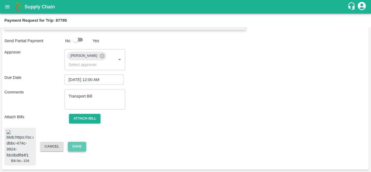
click at [74, 142] on button "Save" at bounding box center [77, 147] width 18 height 10
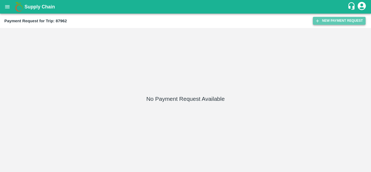
click at [339, 19] on button "New Payment Request" at bounding box center [339, 21] width 53 height 8
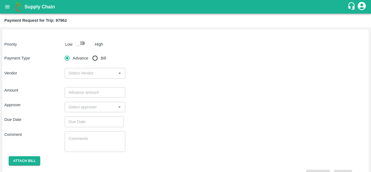
click at [82, 42] on input "checkbox" at bounding box center [77, 43] width 31 height 10
checkbox input "true"
click at [95, 61] on input "Bill" at bounding box center [95, 58] width 11 height 11
radio input "true"
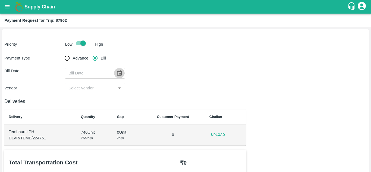
click at [118, 75] on icon "Choose date" at bounding box center [119, 73] width 6 height 6
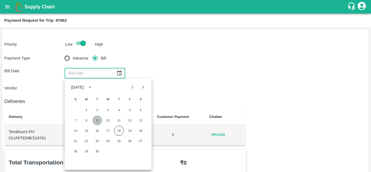
click at [99, 119] on button "9" at bounding box center [97, 120] width 10 height 10
type input "[DATE]"
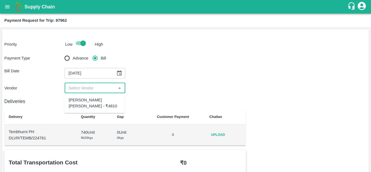
click at [103, 84] on input "input" at bounding box center [90, 87] width 48 height 7
click at [89, 97] on div "[PERSON_NAME] [PERSON_NAME] - ₹4810" at bounding box center [94, 102] width 60 height 15
type input "[PERSON_NAME] [PERSON_NAME] - ₹4810"
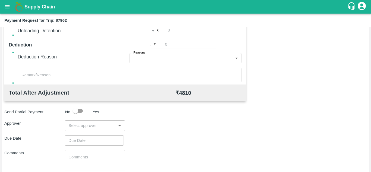
scroll to position [237, 0]
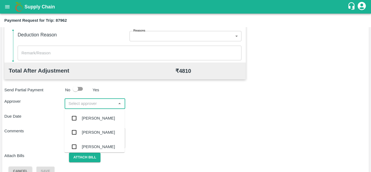
click at [86, 107] on input "input" at bounding box center [90, 103] width 48 height 7
type input "PRASAD"
click at [97, 114] on div "[PERSON_NAME]" at bounding box center [94, 118] width 60 height 14
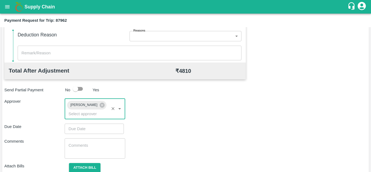
type input "DD/MM/YYYY hh:mm aa"
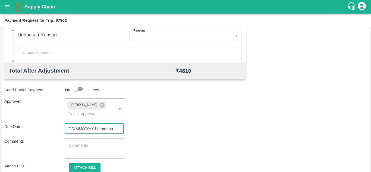
click at [86, 130] on input "DD/MM/YYYY hh:mm aa" at bounding box center [92, 129] width 55 height 10
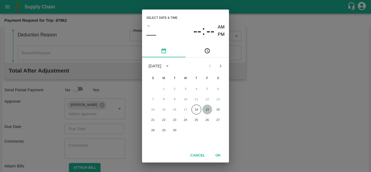
click at [209, 110] on button "19" at bounding box center [207, 110] width 10 height 10
type input "[DATE] 12:00 AM"
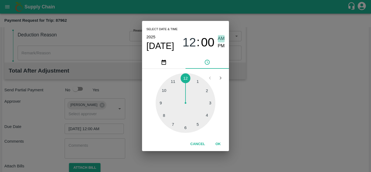
click at [221, 38] on span "AM" at bounding box center [221, 38] width 7 height 7
click at [217, 144] on button "OK" at bounding box center [217, 144] width 17 height 10
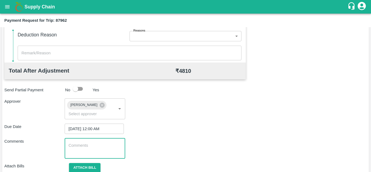
click at [95, 147] on textarea at bounding box center [94, 148] width 53 height 11
paste textarea "Transport Bill"
type textarea "Transport Bill"
click at [215, 116] on div "Approver [PERSON_NAME] ​" at bounding box center [185, 108] width 362 height 21
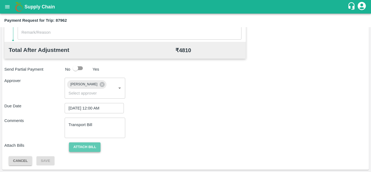
click at [88, 144] on button "Attach bill" at bounding box center [84, 147] width 31 height 10
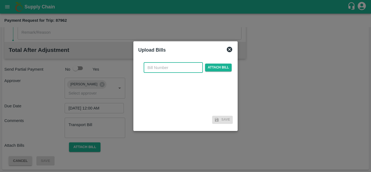
click at [160, 67] on input "text" at bounding box center [173, 67] width 59 height 10
type input "105"
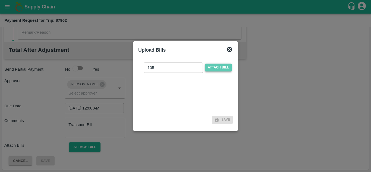
click at [215, 65] on span "Attach bill" at bounding box center [218, 68] width 27 height 8
click at [0, 0] on input "Attach bill" at bounding box center [0, 0] width 0 height 0
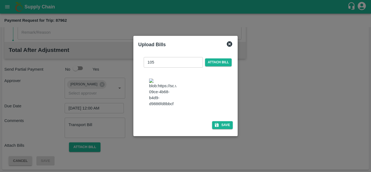
click at [170, 107] on img at bounding box center [162, 92] width 27 height 29
click at [225, 129] on button "Save" at bounding box center [222, 125] width 21 height 8
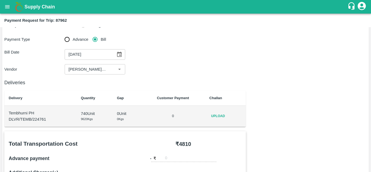
scroll to position [20, 0]
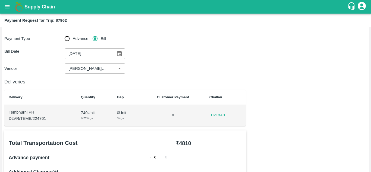
click at [221, 114] on span "Upload" at bounding box center [217, 115] width 17 height 8
click at [0, 0] on input "Upload" at bounding box center [0, 0] width 0 height 0
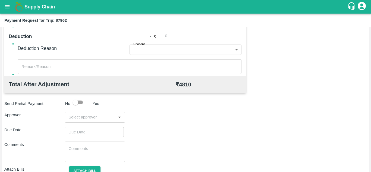
scroll to position [226, 0]
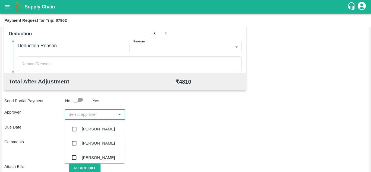
click at [73, 111] on input "input" at bounding box center [90, 114] width 48 height 7
type input "PRASA"
click at [96, 124] on div "[PERSON_NAME]" at bounding box center [94, 129] width 60 height 14
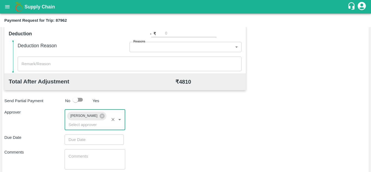
type input "DD/MM/YYYY hh:mm aa"
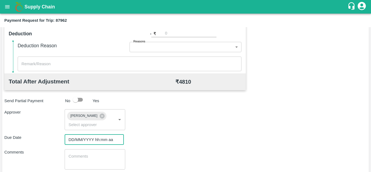
click at [82, 142] on input "DD/MM/YYYY hh:mm aa" at bounding box center [92, 139] width 55 height 10
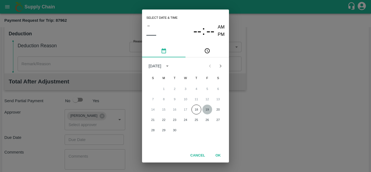
click at [206, 109] on button "19" at bounding box center [207, 110] width 10 height 10
type input "[DATE] 12:00 AM"
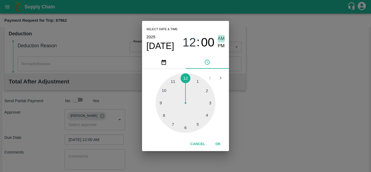
click at [223, 39] on span "AM" at bounding box center [221, 38] width 7 height 7
click at [220, 144] on button "OK" at bounding box center [217, 144] width 17 height 10
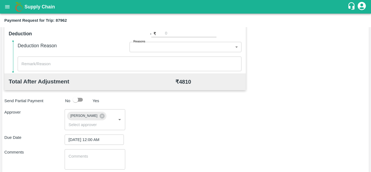
click at [242, 124] on div "Approver [PERSON_NAME] ​" at bounding box center [185, 119] width 362 height 21
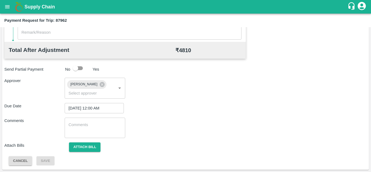
click at [101, 120] on div "x ​" at bounding box center [95, 128] width 60 height 20
click at [80, 127] on textarea at bounding box center [94, 127] width 53 height 11
paste textarea "Transport Bill"
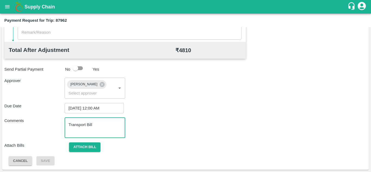
type textarea "Transport Bill"
click at [181, 129] on div "Comments Transport Bill x ​" at bounding box center [185, 128] width 362 height 20
click at [84, 145] on button "Attach bill" at bounding box center [84, 147] width 31 height 10
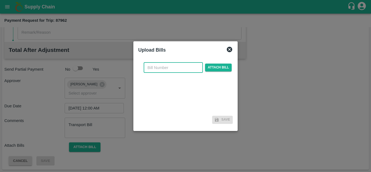
click at [166, 67] on input "text" at bounding box center [173, 67] width 59 height 10
type input "105"
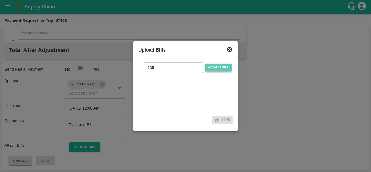
click at [222, 68] on span "Attach bill" at bounding box center [218, 68] width 27 height 8
click at [0, 0] on input "Attach bill" at bounding box center [0, 0] width 0 height 0
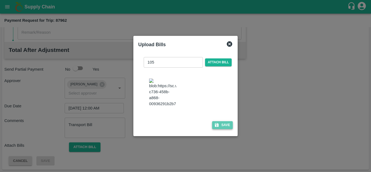
click at [224, 128] on button "Save" at bounding box center [222, 125] width 21 height 8
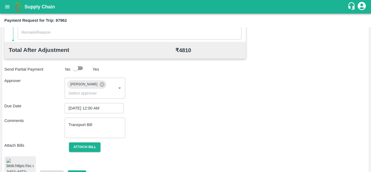
scroll to position [296, 0]
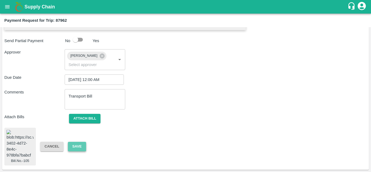
click at [80, 142] on button "Save" at bounding box center [77, 147] width 18 height 10
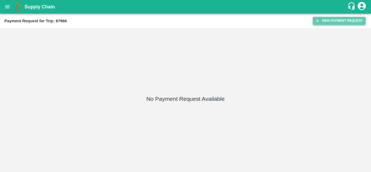
click at [337, 20] on button "New Payment Request" at bounding box center [339, 21] width 53 height 8
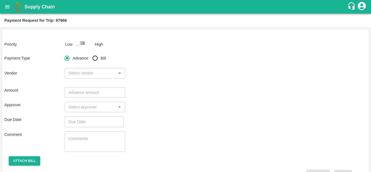
click at [82, 43] on input "checkbox" at bounding box center [77, 43] width 31 height 10
checkbox input "true"
click at [94, 60] on input "Bill" at bounding box center [95, 58] width 11 height 11
radio input "true"
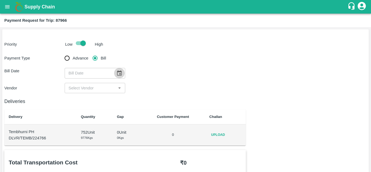
click at [120, 71] on icon "Choose date" at bounding box center [119, 72] width 5 height 5
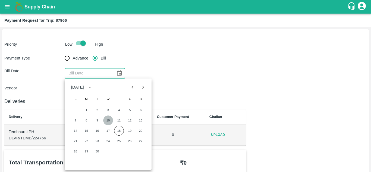
click at [107, 119] on button "10" at bounding box center [108, 120] width 10 height 10
type input "10/09/2025"
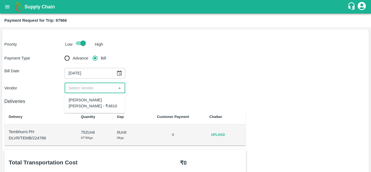
click at [80, 87] on input "input" at bounding box center [90, 87] width 48 height 7
click at [90, 102] on div "Tanaji Maruti Lokare - ₹4810" at bounding box center [95, 103] width 52 height 12
type input "Tanaji Maruti Lokare - ₹4810"
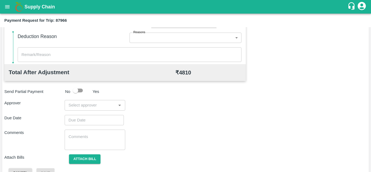
scroll to position [233, 0]
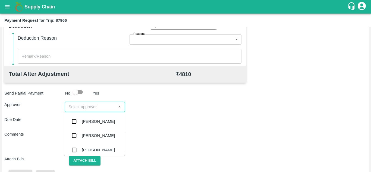
click at [92, 107] on input "input" at bounding box center [90, 106] width 48 height 7
type input "PRASAD"
click at [106, 119] on div "Prasad Waghade" at bounding box center [98, 121] width 33 height 6
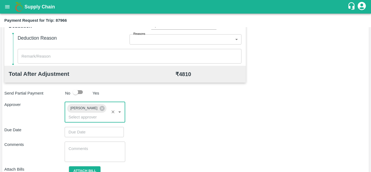
type input "DD/MM/YYYY hh:mm aa"
click at [82, 132] on input "DD/MM/YYYY hh:mm aa" at bounding box center [92, 132] width 55 height 10
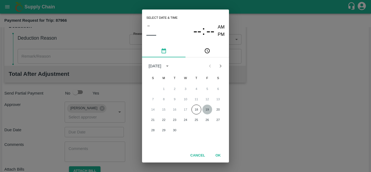
click at [208, 110] on button "19" at bounding box center [207, 110] width 10 height 10
type input "19/09/2025 12:00 AM"
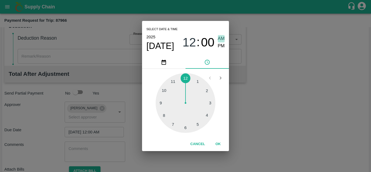
click at [221, 41] on span "AM" at bounding box center [221, 38] width 7 height 7
click at [218, 144] on button "OK" at bounding box center [217, 144] width 17 height 10
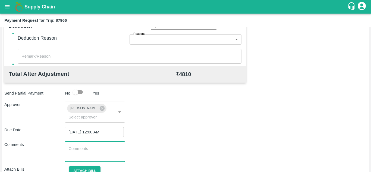
click at [79, 151] on textarea at bounding box center [94, 151] width 53 height 11
paste textarea "Transport Bill"
type textarea "Transport Bill"
click at [212, 146] on div "Comments Transport Bill x ​" at bounding box center [185, 151] width 362 height 20
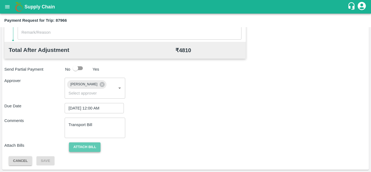
click at [95, 146] on button "Attach bill" at bounding box center [84, 147] width 31 height 10
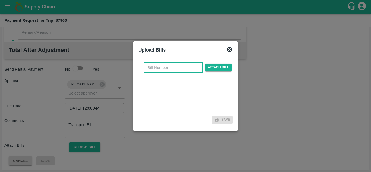
click at [160, 67] on input "text" at bounding box center [173, 67] width 59 height 10
type input "106"
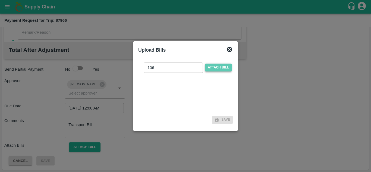
click at [222, 64] on span "Attach bill" at bounding box center [218, 68] width 27 height 8
click at [0, 0] on input "Attach bill" at bounding box center [0, 0] width 0 height 0
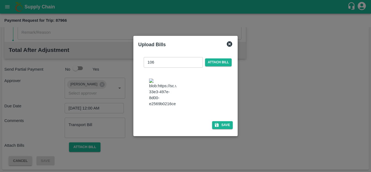
click at [175, 97] on img at bounding box center [162, 92] width 27 height 29
click at [224, 129] on button "Save" at bounding box center [222, 125] width 21 height 8
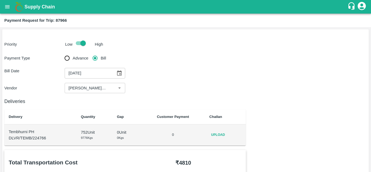
scroll to position [25, 0]
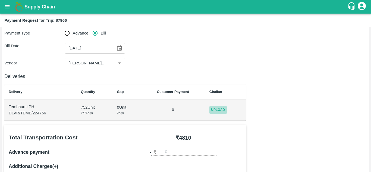
click at [214, 108] on span "Upload" at bounding box center [217, 110] width 17 height 8
click at [0, 0] on input "Upload" at bounding box center [0, 0] width 0 height 0
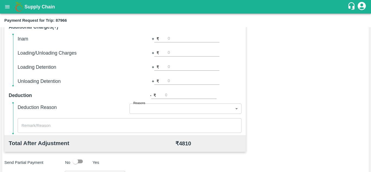
scroll to position [247, 0]
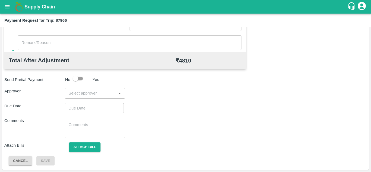
click at [75, 97] on div "​" at bounding box center [95, 93] width 60 height 10
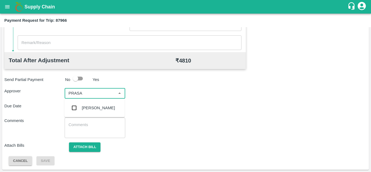
type input "PRASAD"
click at [98, 106] on div "Prasad Waghade" at bounding box center [98, 108] width 33 height 6
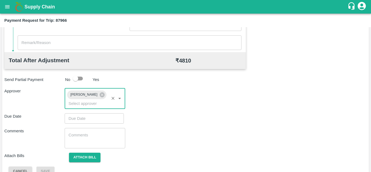
type input "DD/MM/YYYY hh:mm aa"
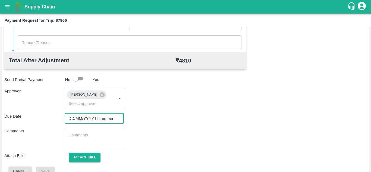
click at [87, 119] on input "DD/MM/YYYY hh:mm aa" at bounding box center [92, 118] width 55 height 10
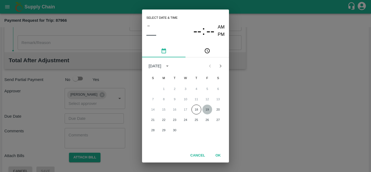
click at [206, 107] on button "19" at bounding box center [207, 110] width 10 height 10
type input "19/09/2025 12:00 AM"
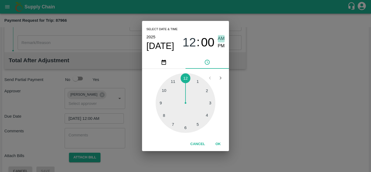
click at [220, 38] on span "AM" at bounding box center [221, 38] width 7 height 7
click at [218, 143] on button "OK" at bounding box center [217, 144] width 17 height 10
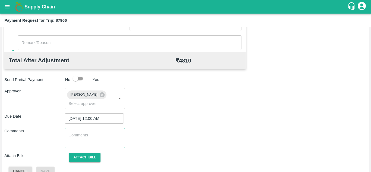
click at [94, 141] on textarea at bounding box center [94, 137] width 53 height 11
paste textarea "Transport Bill"
type textarea "Transport Bill"
click at [184, 129] on div "Comments Transport Bill x ​" at bounding box center [185, 138] width 362 height 20
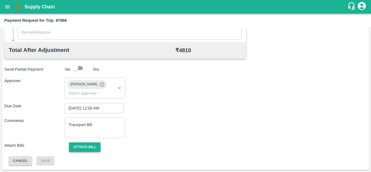
click at [91, 145] on button "Attach bill" at bounding box center [84, 147] width 31 height 10
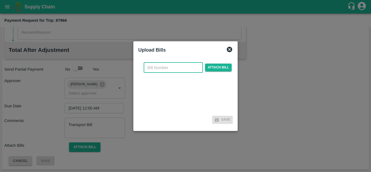
click at [154, 66] on input "text" at bounding box center [173, 67] width 59 height 10
type input "106"
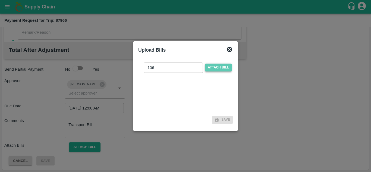
click at [217, 68] on span "Attach bill" at bounding box center [218, 68] width 27 height 8
click at [0, 0] on input "Attach bill" at bounding box center [0, 0] width 0 height 0
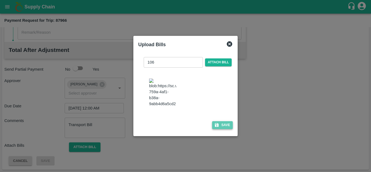
click at [225, 129] on button "Save" at bounding box center [222, 125] width 21 height 8
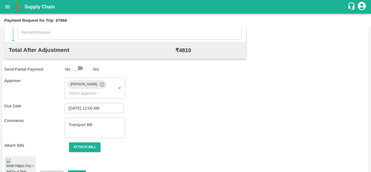
scroll to position [298, 0]
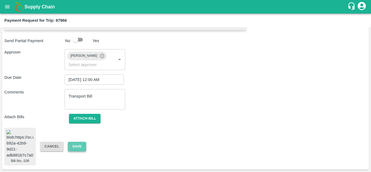
click at [74, 142] on button "Save" at bounding box center [77, 147] width 18 height 10
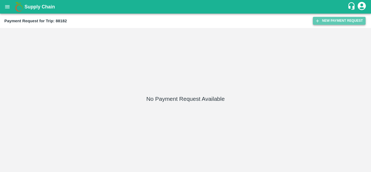
click at [342, 21] on button "New Payment Request" at bounding box center [339, 21] width 53 height 8
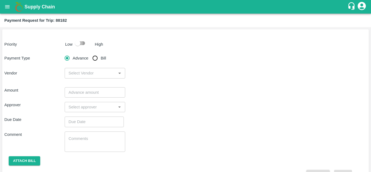
click at [84, 42] on input "checkbox" at bounding box center [77, 43] width 31 height 10
checkbox input "true"
click at [94, 58] on input "Bill" at bounding box center [95, 58] width 11 height 11
radio input "true"
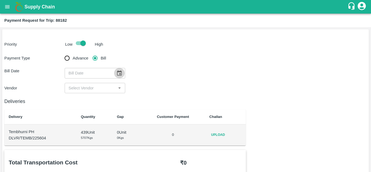
click at [119, 71] on icon "Choose date" at bounding box center [119, 73] width 6 height 6
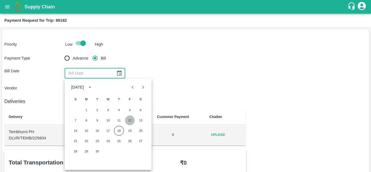
click at [130, 121] on button "12" at bounding box center [130, 120] width 10 height 10
type input "[DATE]"
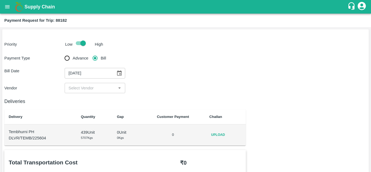
click at [94, 84] on input "input" at bounding box center [90, 87] width 48 height 7
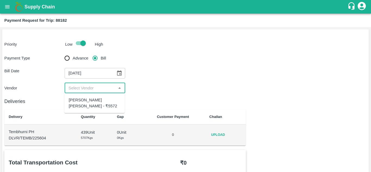
click at [87, 100] on div "[PERSON_NAME] [PERSON_NAME] - ₹5572" at bounding box center [95, 103] width 52 height 12
type input "[PERSON_NAME] [PERSON_NAME] - ₹5572"
